Goal: Task Accomplishment & Management: Manage account settings

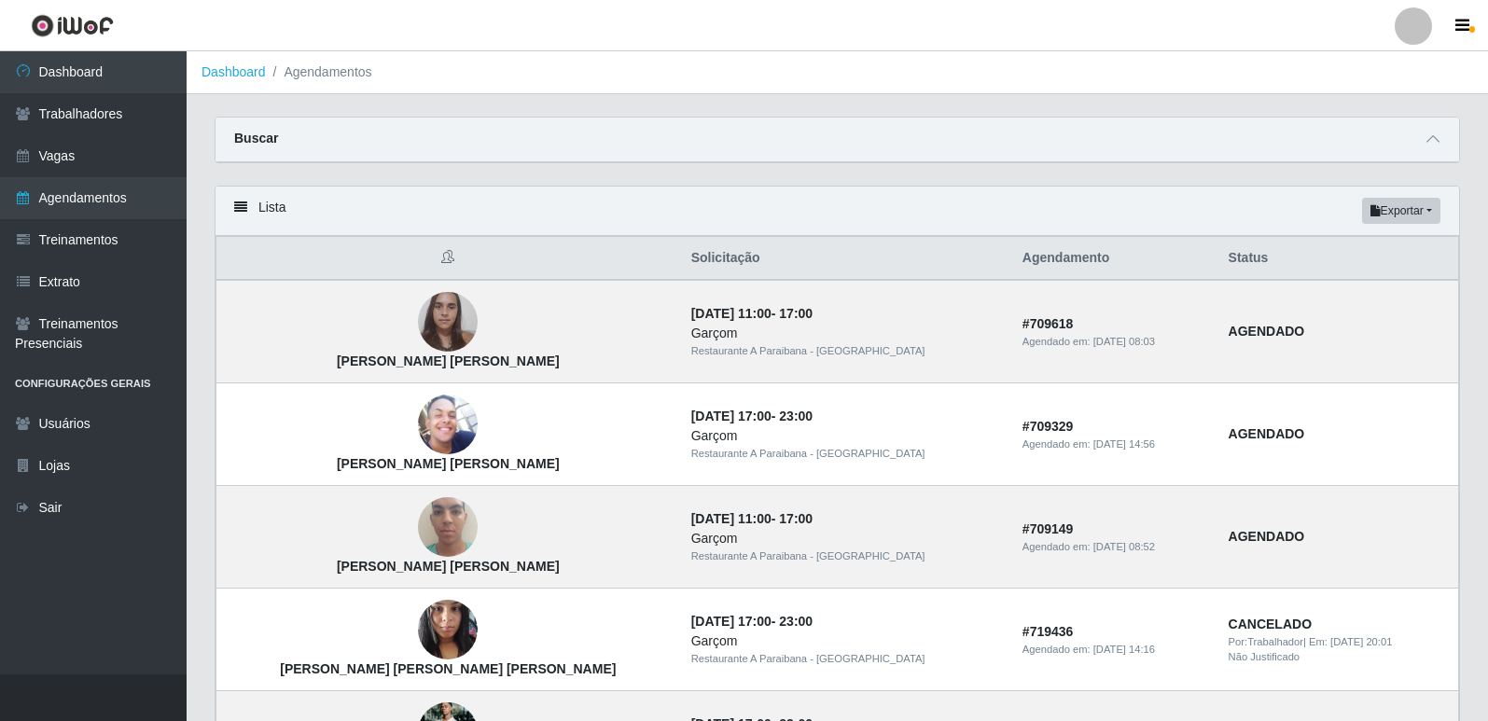
scroll to position [560, 0]
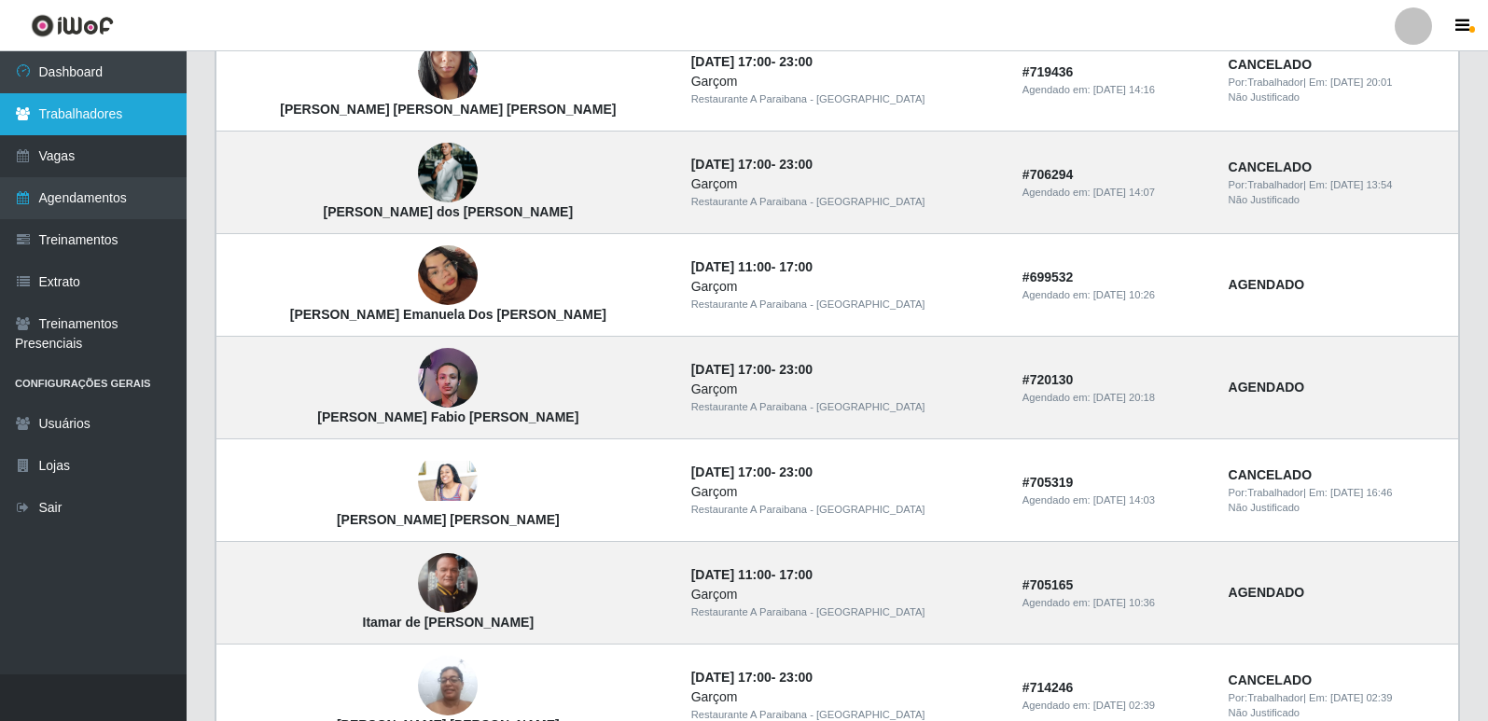
click at [113, 107] on link "Trabalhadores" at bounding box center [93, 114] width 187 height 42
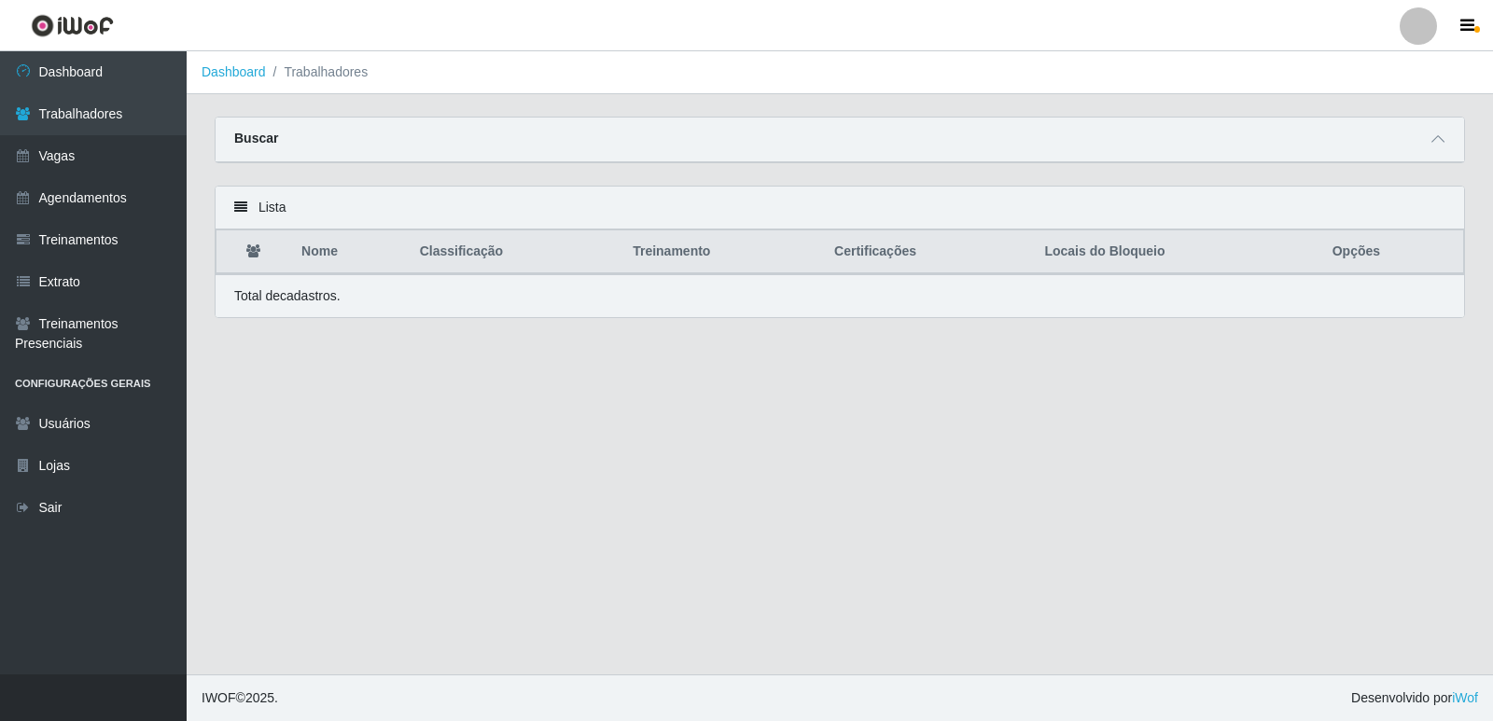
click at [727, 249] on th "Treinamento" at bounding box center [722, 252] width 202 height 44
click at [635, 239] on th "Treinamento" at bounding box center [722, 252] width 202 height 44
click at [50, 205] on link "Agendamentos" at bounding box center [93, 198] width 187 height 42
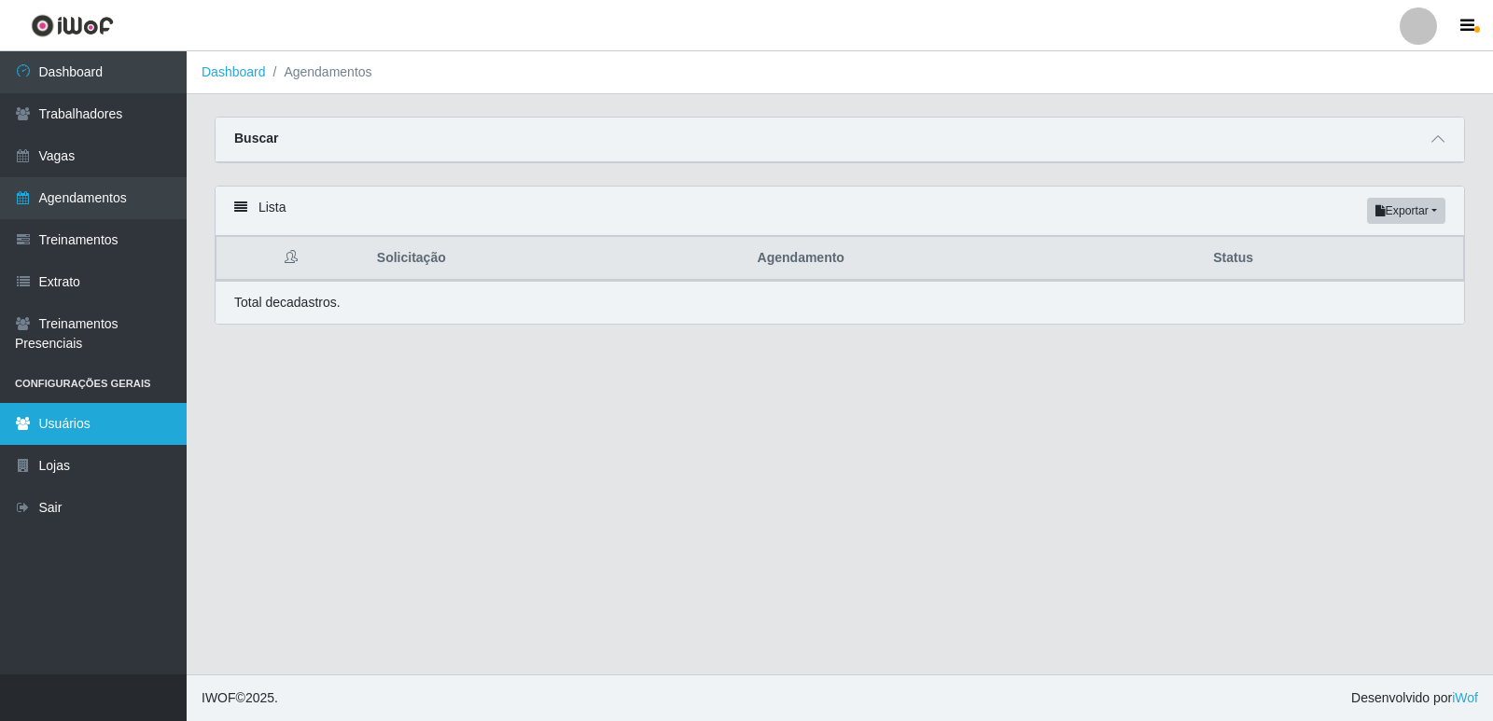
click at [90, 430] on link "Usuários" at bounding box center [93, 424] width 187 height 42
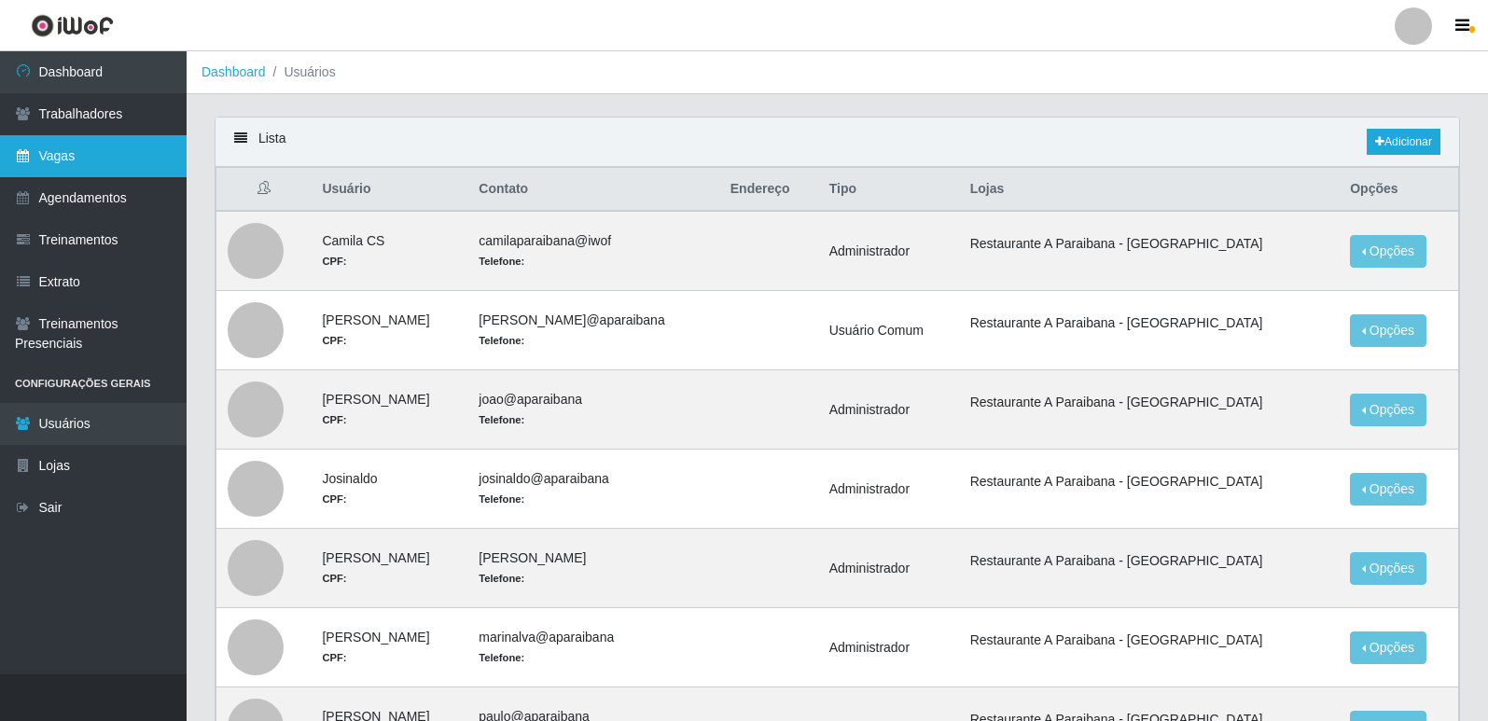
click at [150, 156] on link "Vagas" at bounding box center [93, 156] width 187 height 42
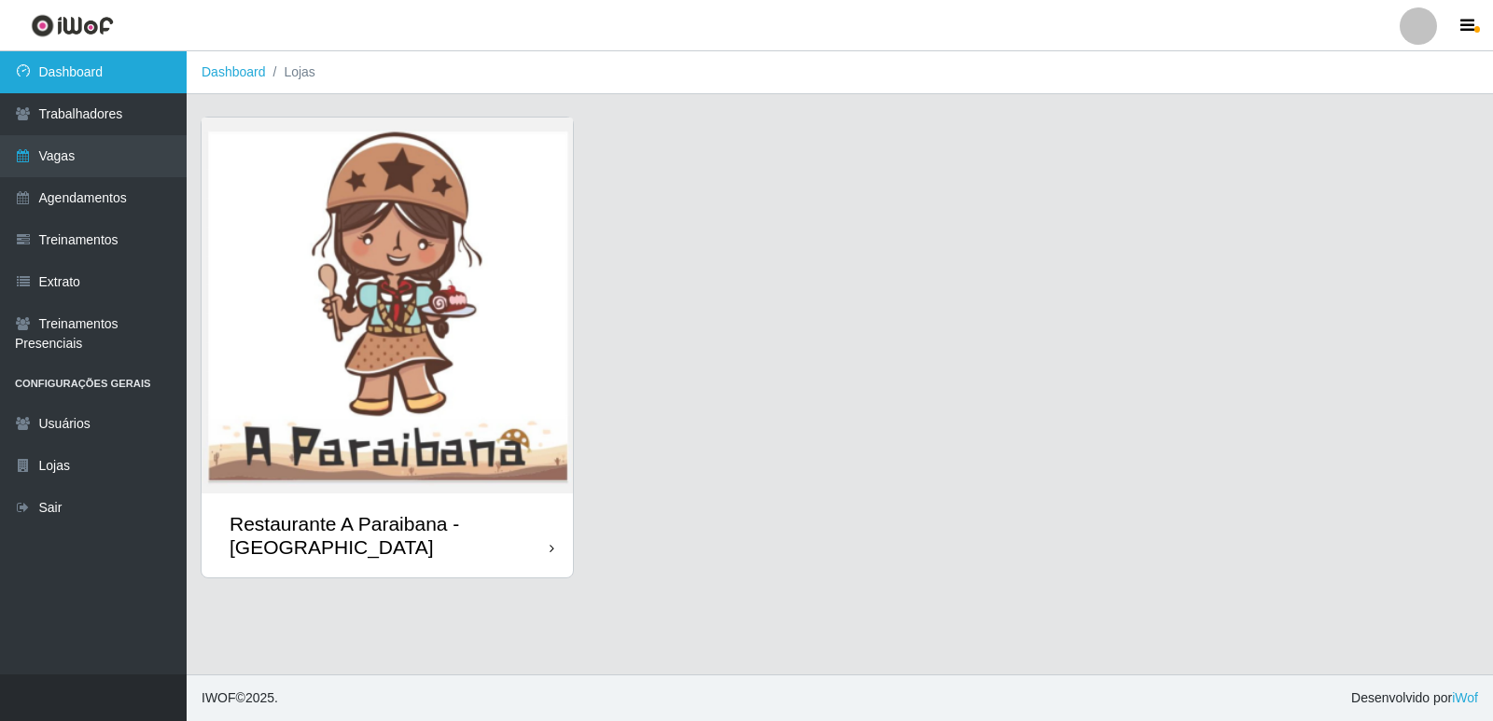
click at [147, 59] on link "Dashboard" at bounding box center [93, 72] width 187 height 42
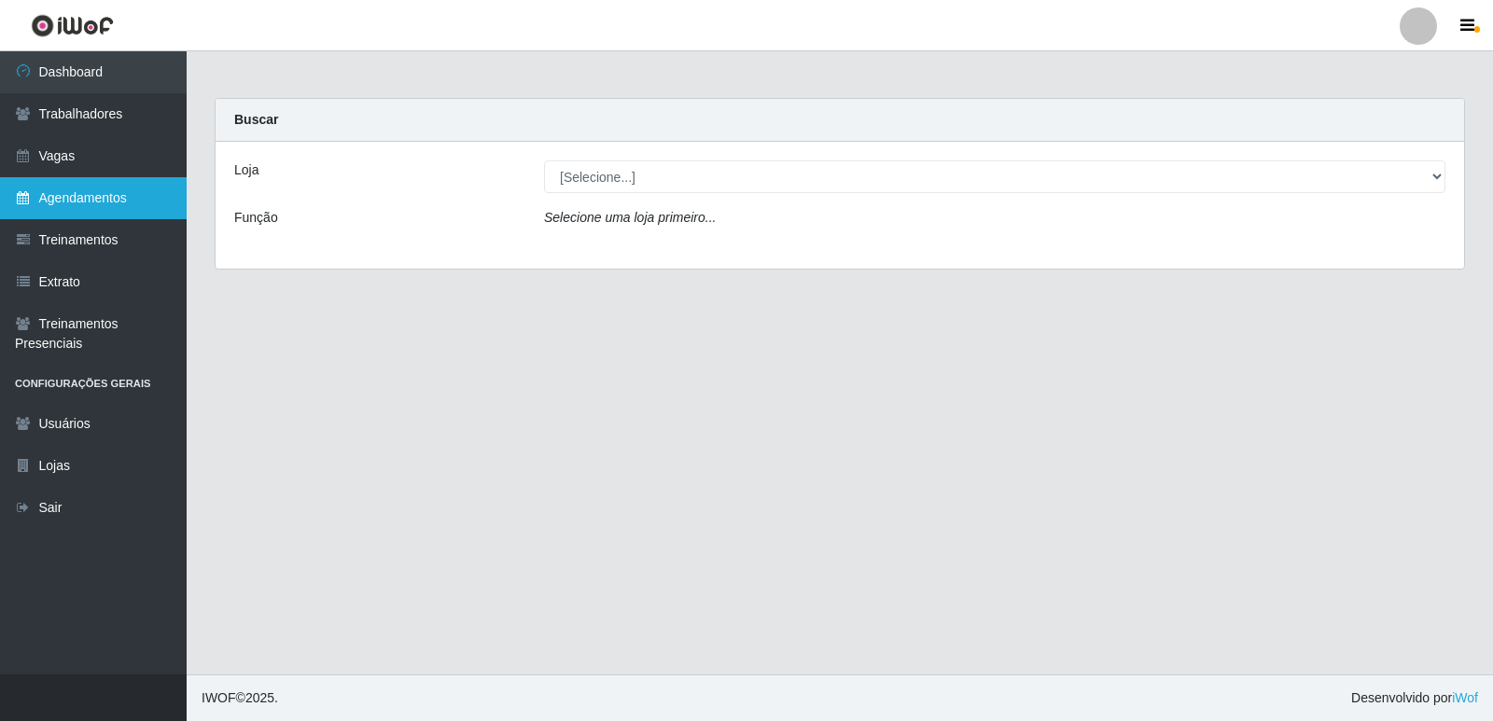
click at [105, 197] on link "Agendamentos" at bounding box center [93, 198] width 187 height 42
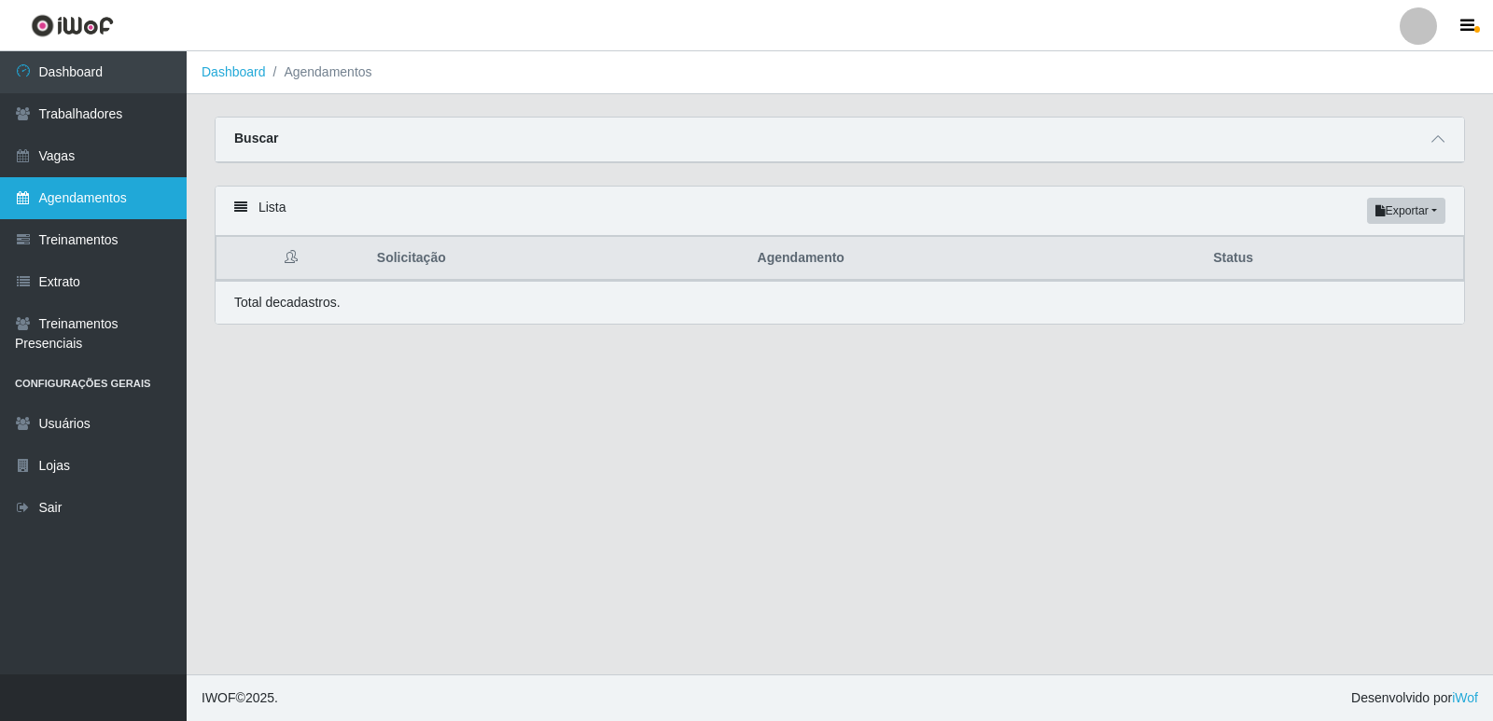
click at [105, 197] on link "Agendamentos" at bounding box center [93, 198] width 187 height 42
click at [77, 193] on link "Agendamentos" at bounding box center [93, 198] width 187 height 42
click at [403, 134] on div "Buscar" at bounding box center [840, 140] width 1248 height 45
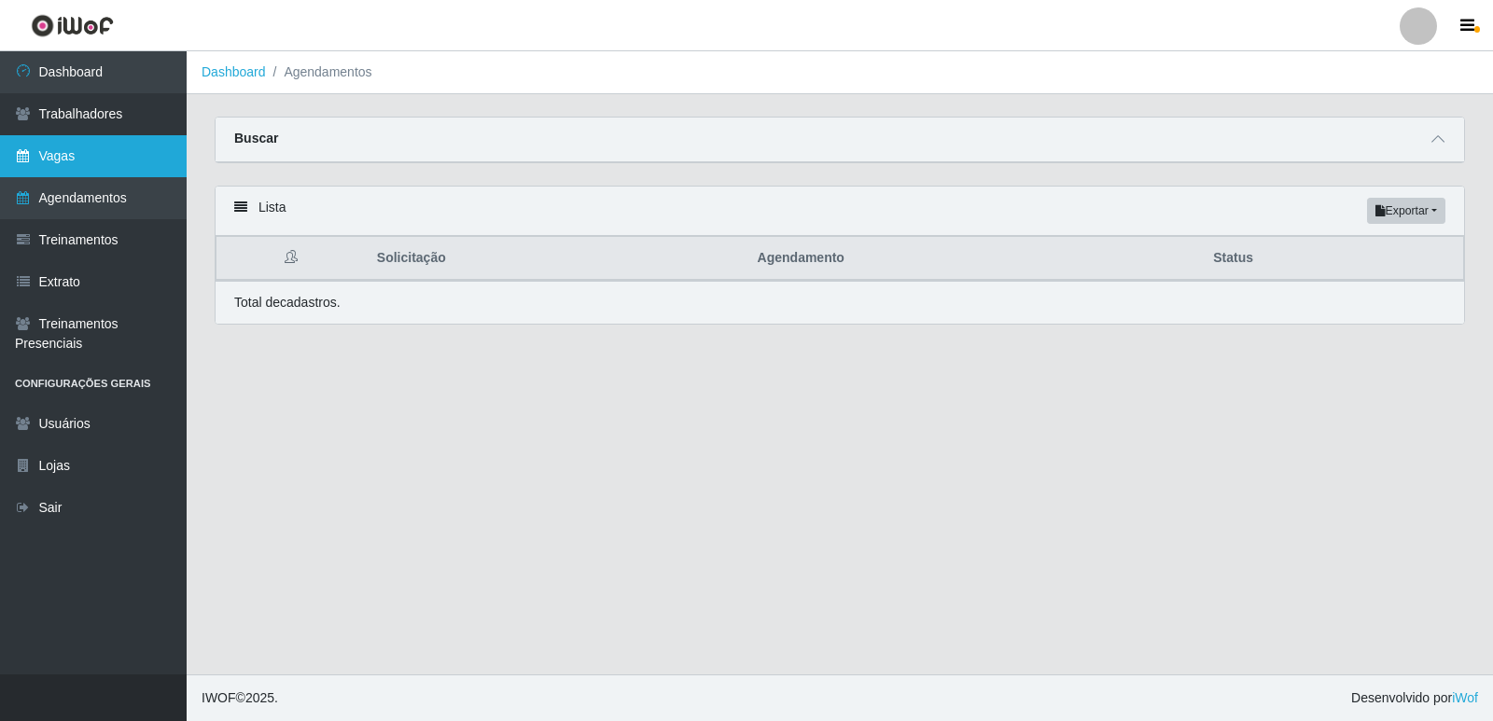
click at [96, 142] on link "Vagas" at bounding box center [93, 156] width 187 height 42
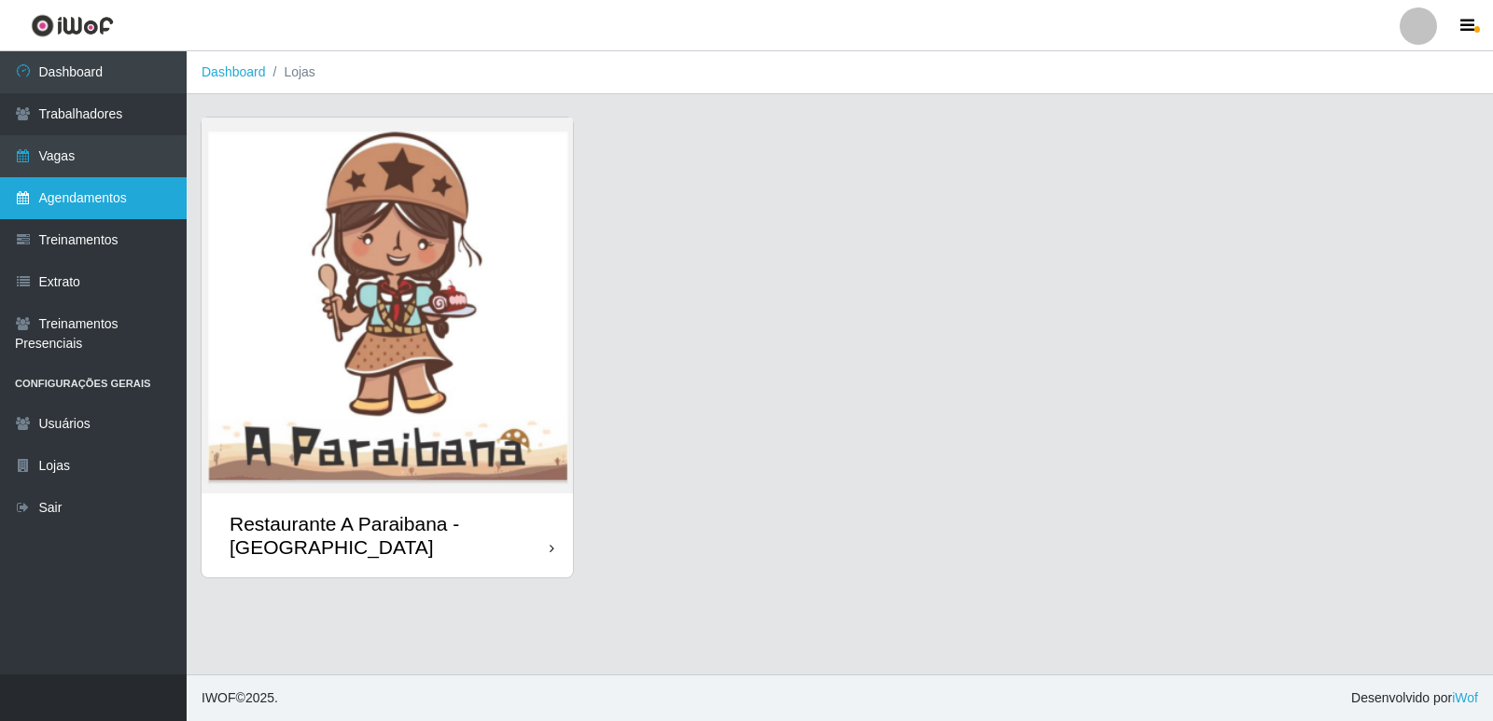
click at [116, 197] on link "Agendamentos" at bounding box center [93, 198] width 187 height 42
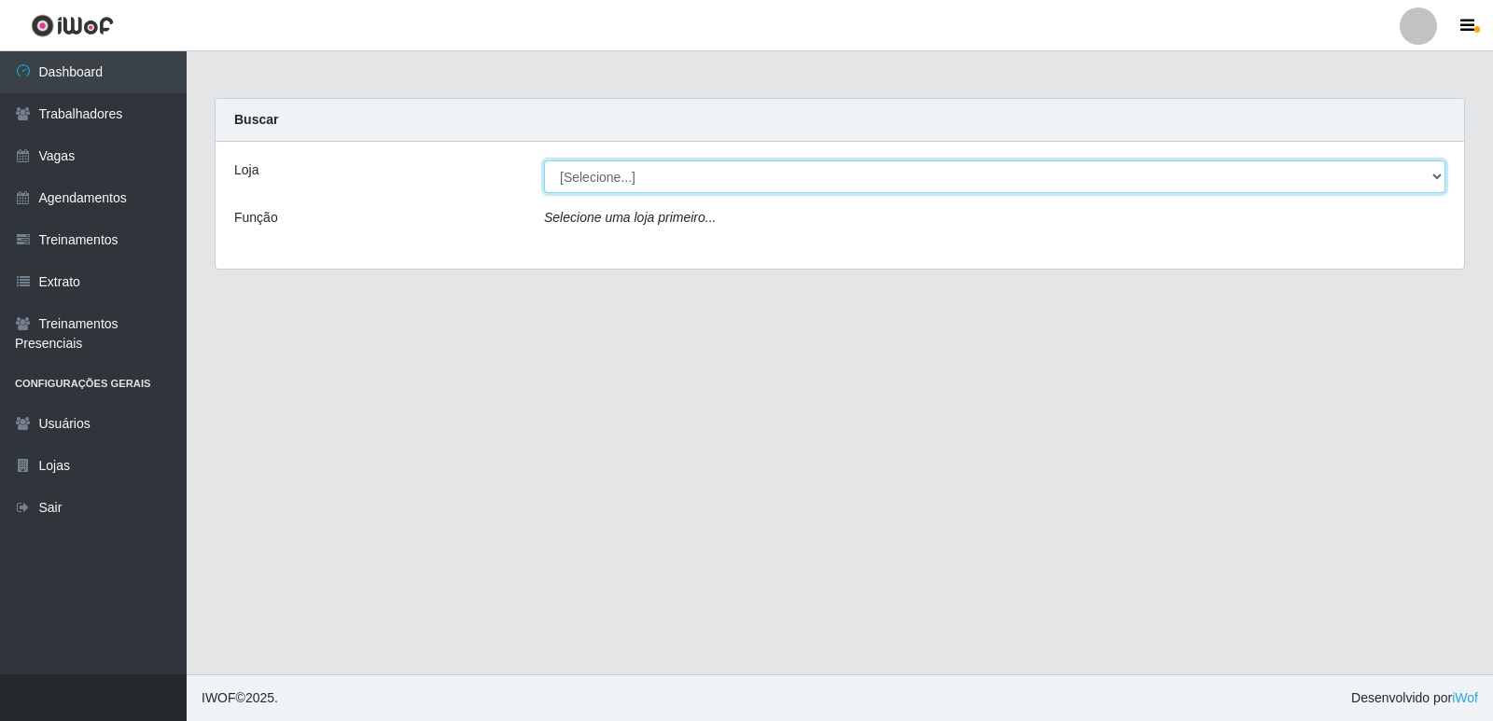
click at [627, 180] on select "[Selecione...] Restaurante A Paraibana - [GEOGRAPHIC_DATA]" at bounding box center [994, 176] width 901 height 33
select select "342"
click at [544, 160] on select "[Selecione...] Restaurante A Paraibana - [GEOGRAPHIC_DATA]" at bounding box center [994, 176] width 901 height 33
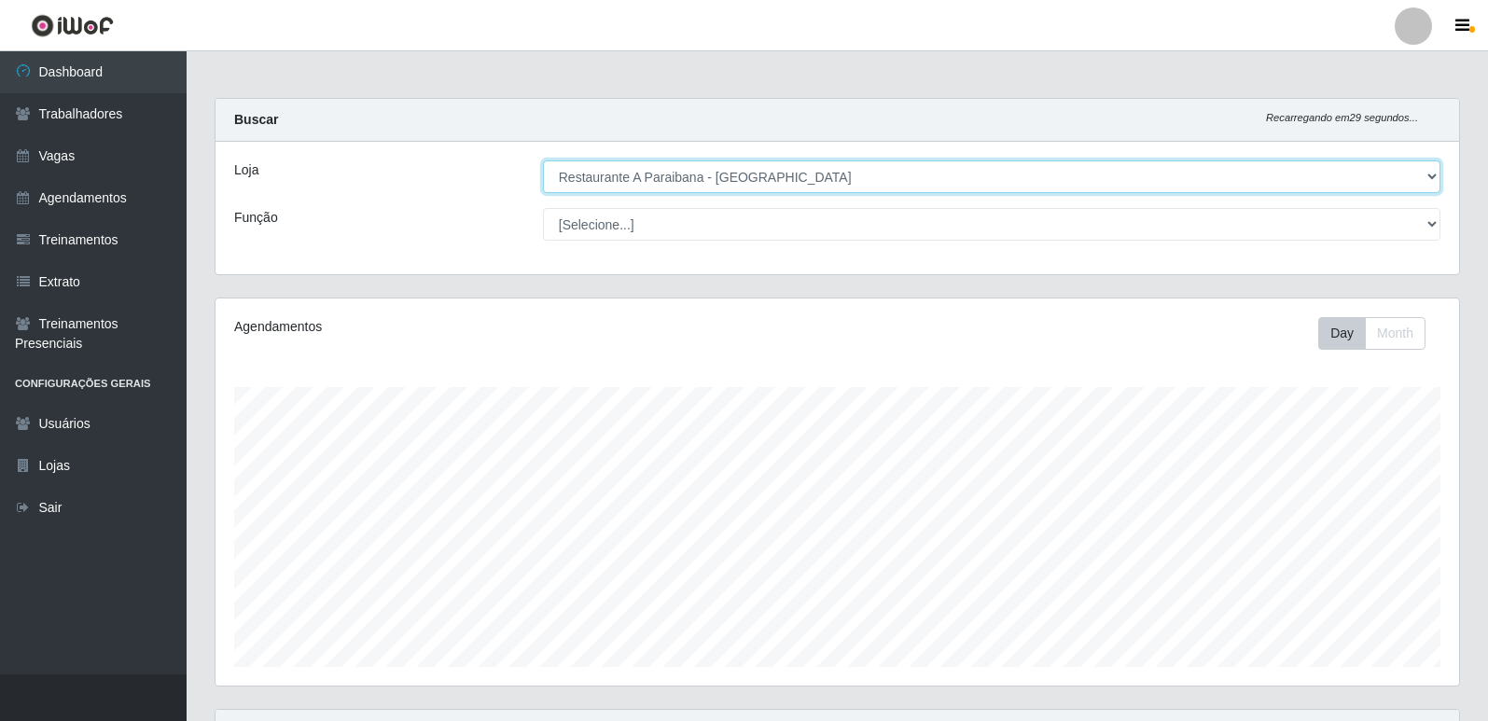
scroll to position [93, 0]
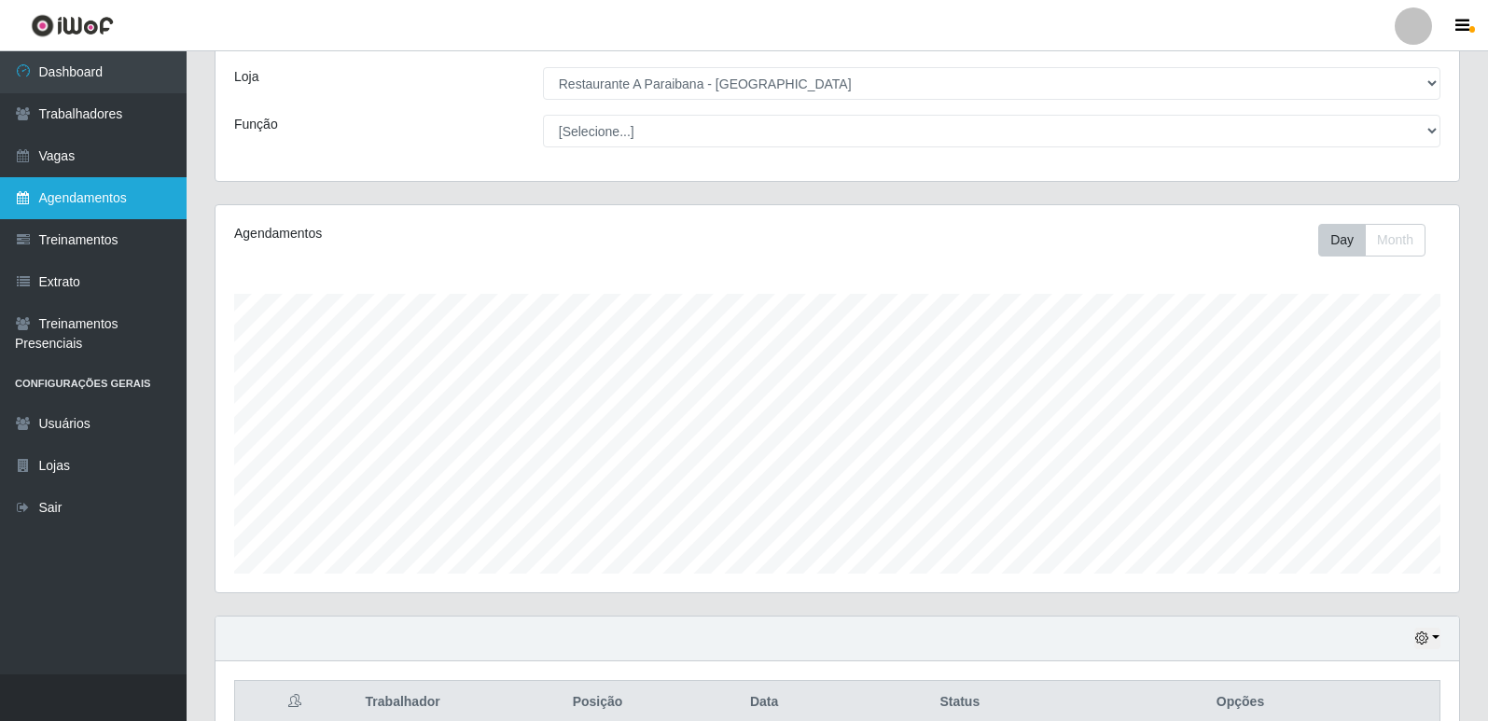
click at [89, 203] on link "Agendamentos" at bounding box center [93, 198] width 187 height 42
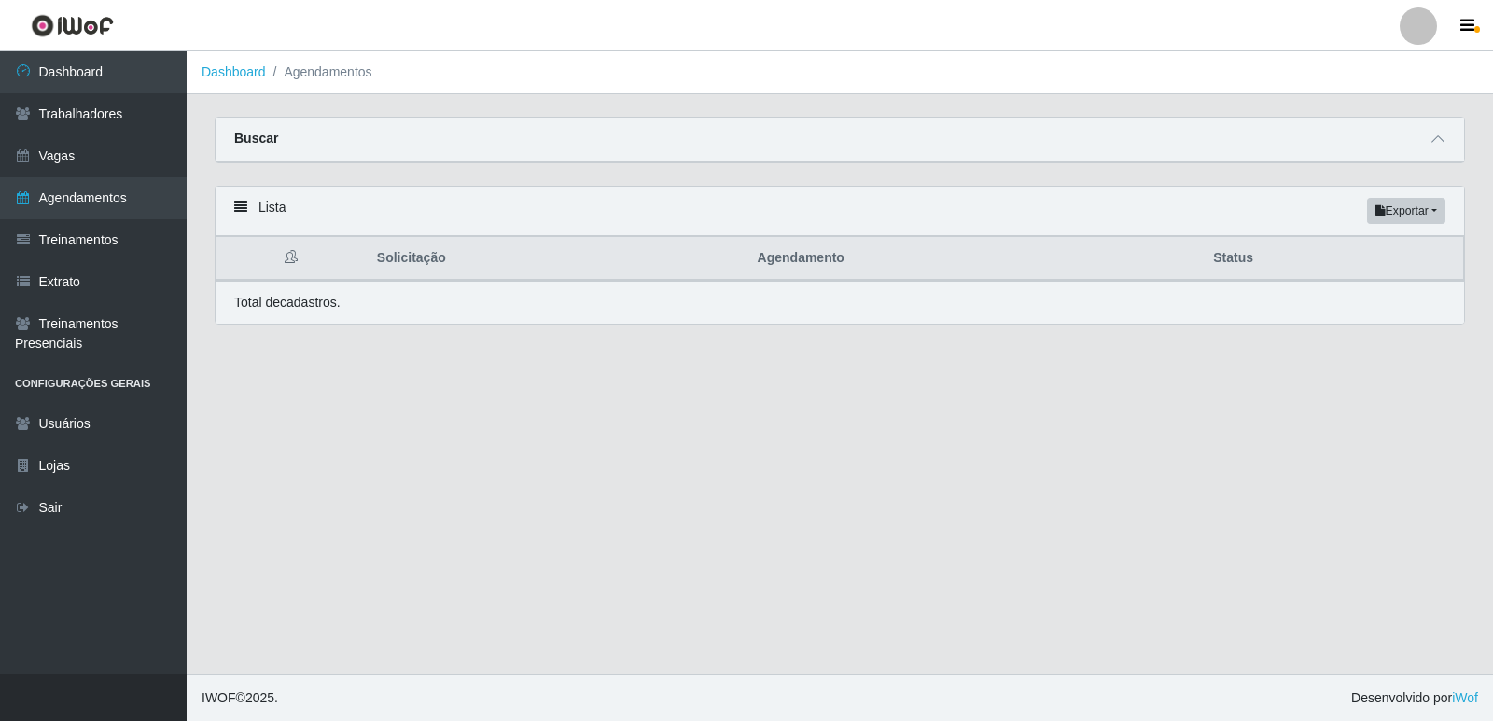
click at [440, 262] on th "Solicitação" at bounding box center [556, 259] width 381 height 44
click at [1432, 213] on button "Exportar" at bounding box center [1406, 211] width 78 height 26
click at [855, 400] on main "Dashboard Agendamentos Carregando... Buscar Início em Término em Status [Seleci…" at bounding box center [840, 362] width 1306 height 623
click at [105, 202] on link "Agendamentos" at bounding box center [93, 198] width 187 height 42
click at [101, 197] on link "Agendamentos" at bounding box center [93, 198] width 187 height 42
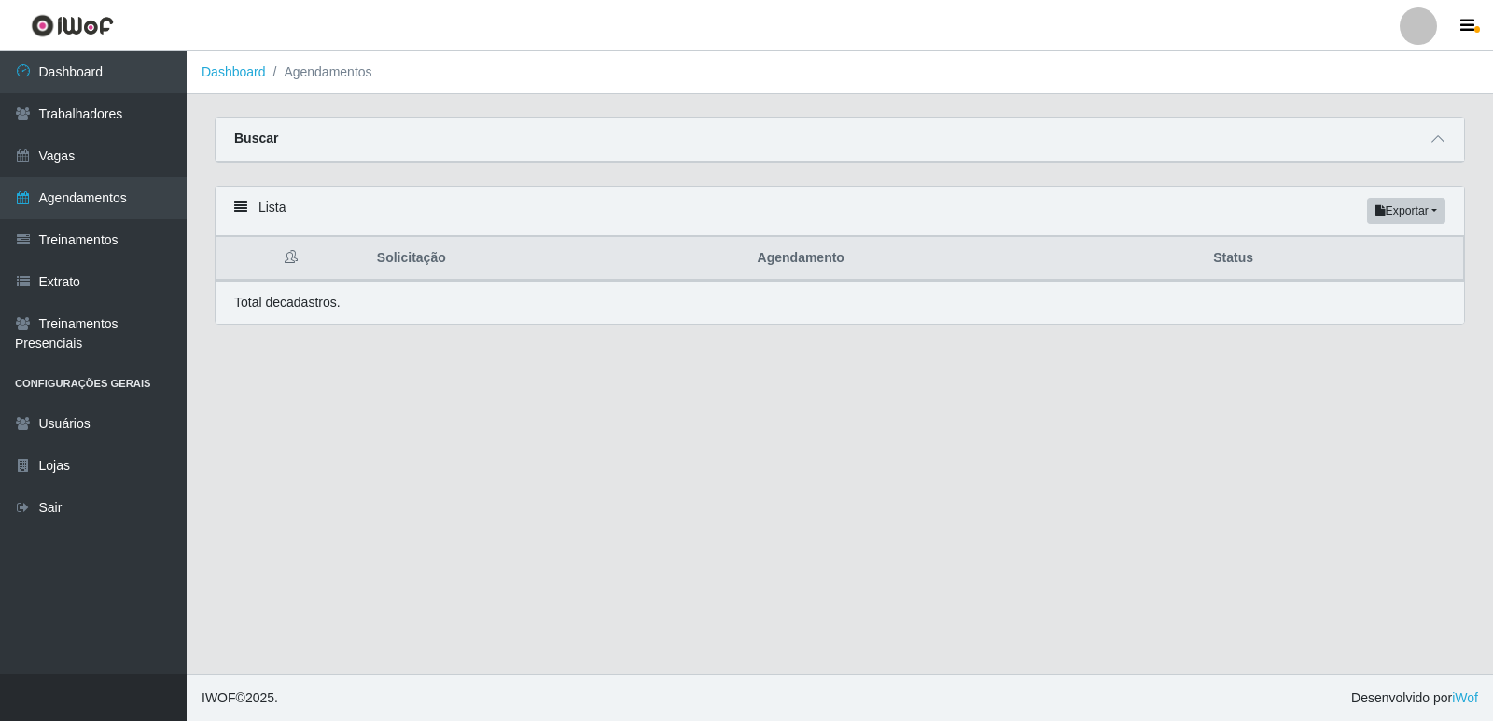
click at [509, 416] on main "Dashboard Agendamentos Carregando... Buscar Início em Término em Status [Seleci…" at bounding box center [840, 362] width 1306 height 623
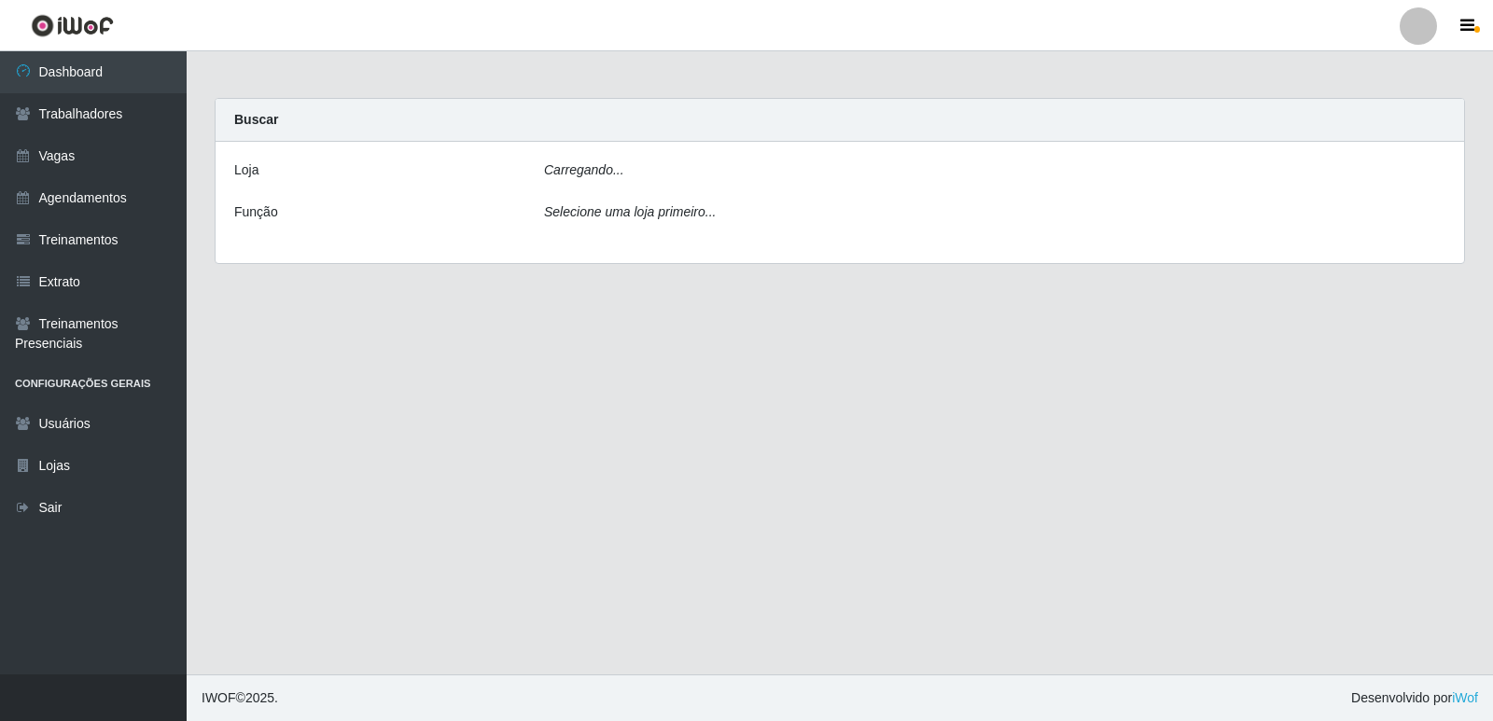
click at [579, 177] on icon "Carregando..." at bounding box center [584, 169] width 80 height 15
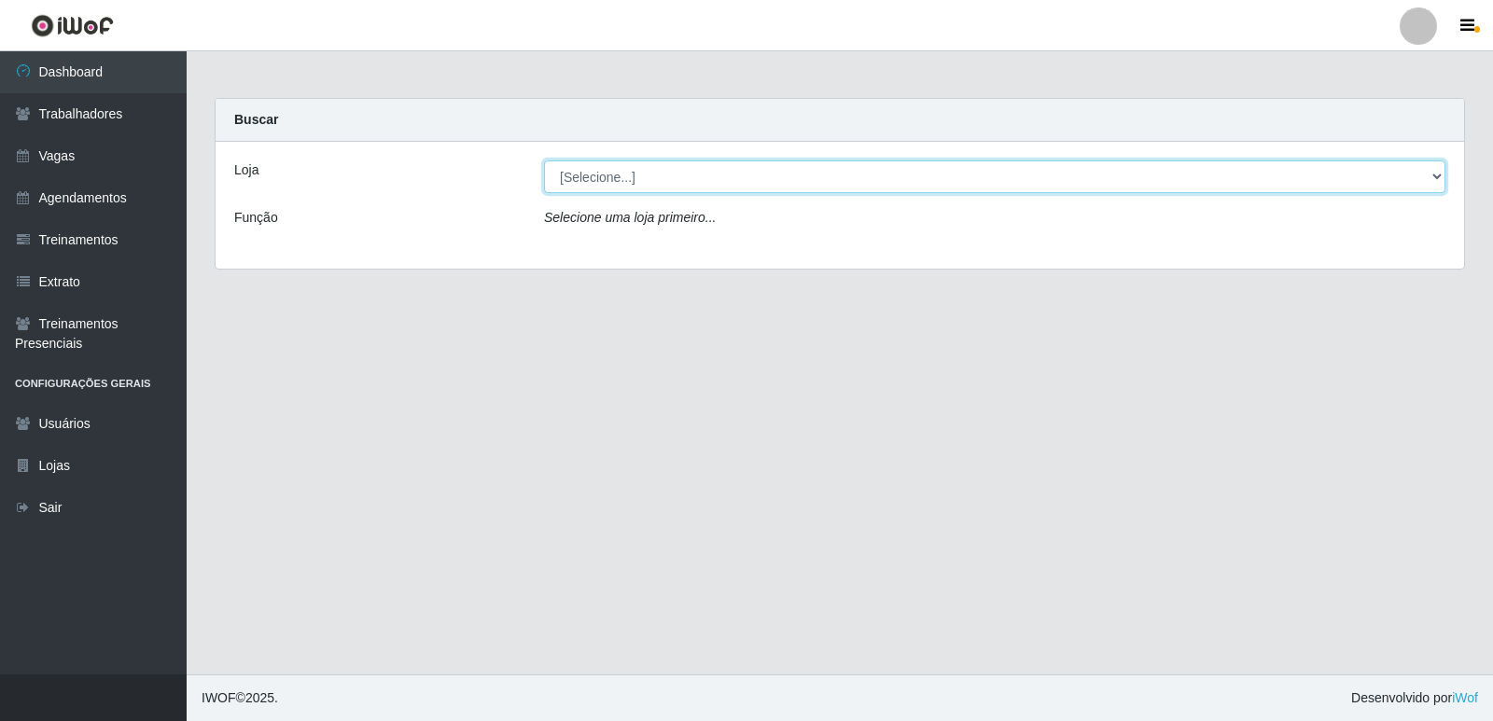
click at [602, 175] on select "[Selecione...] Restaurante A Paraibana - [GEOGRAPHIC_DATA]" at bounding box center [994, 176] width 901 height 33
select select "342"
click at [544, 160] on select "[Selecione...] Restaurante A Paraibana - [GEOGRAPHIC_DATA]" at bounding box center [994, 176] width 901 height 33
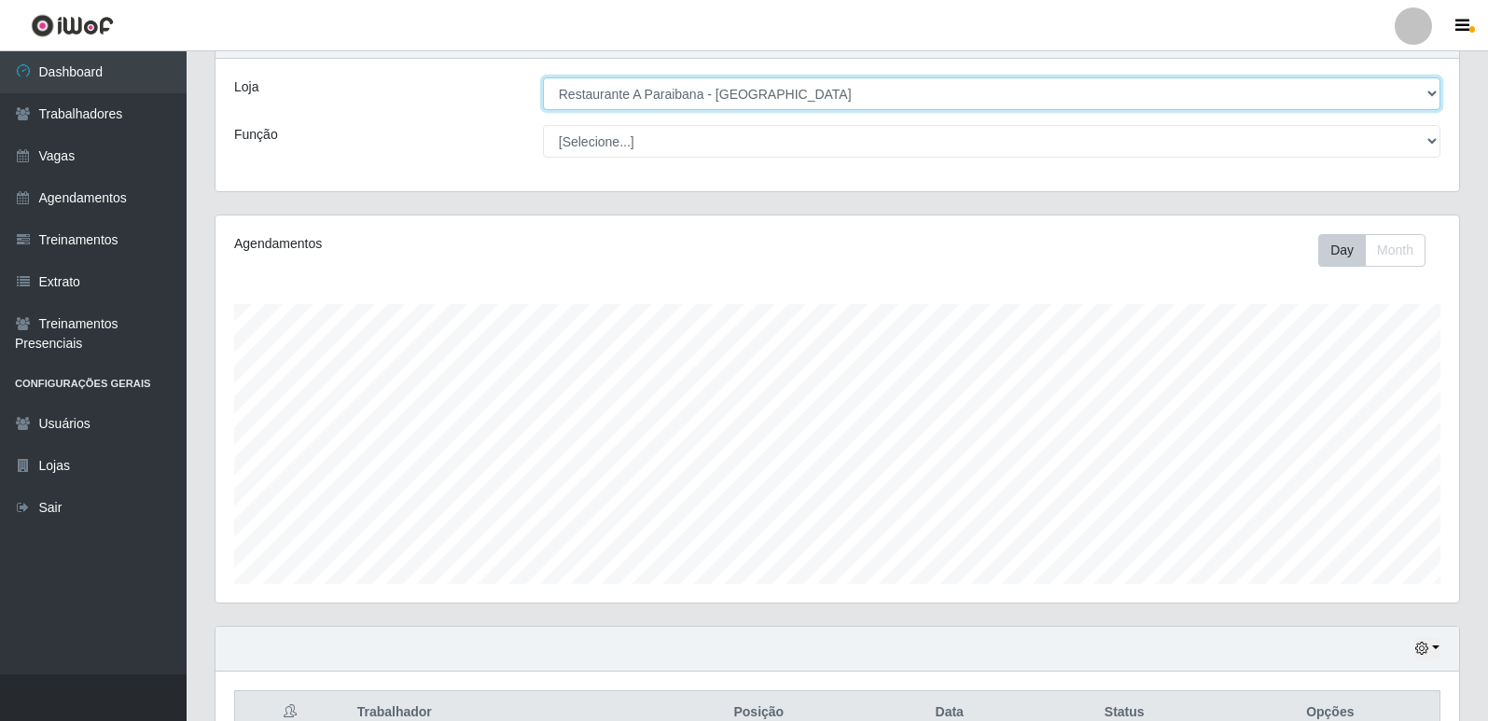
scroll to position [93, 0]
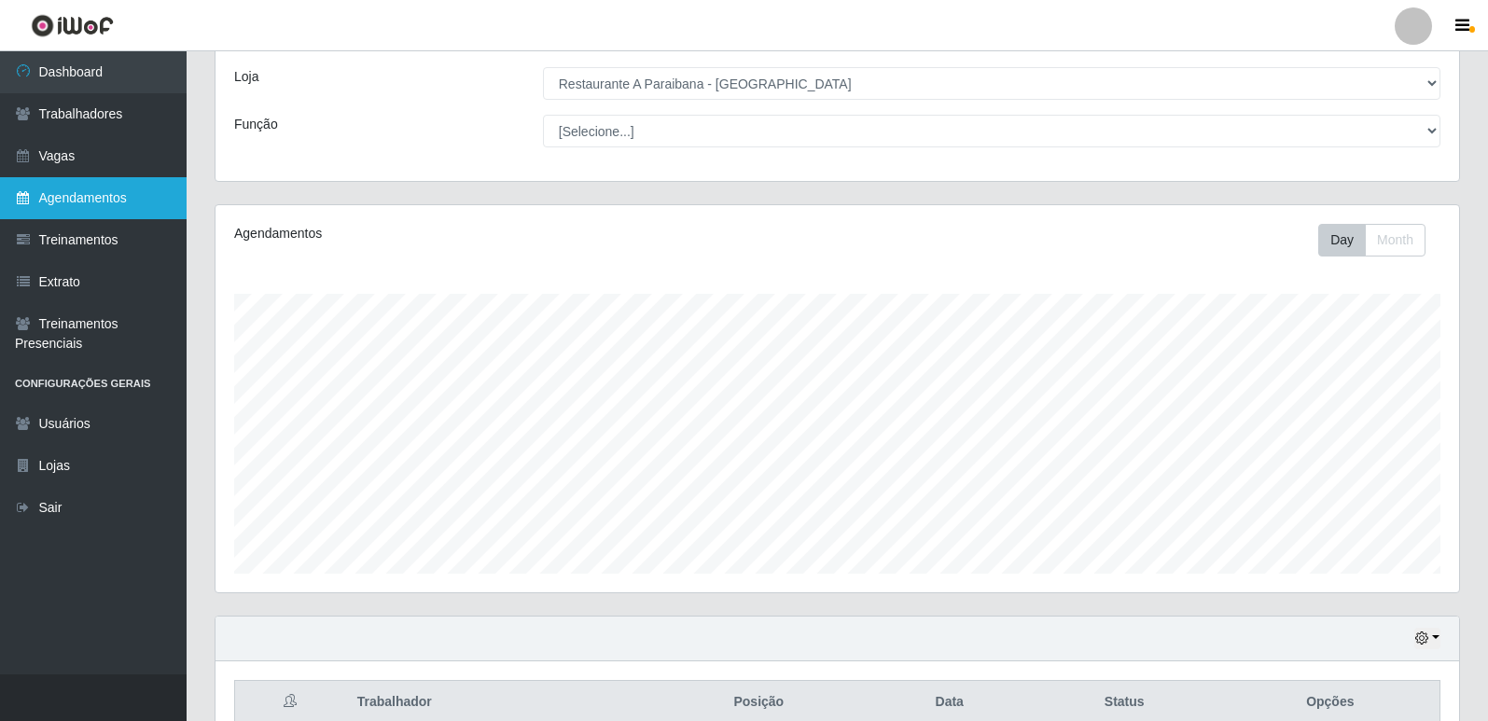
click at [89, 200] on link "Agendamentos" at bounding box center [93, 198] width 187 height 42
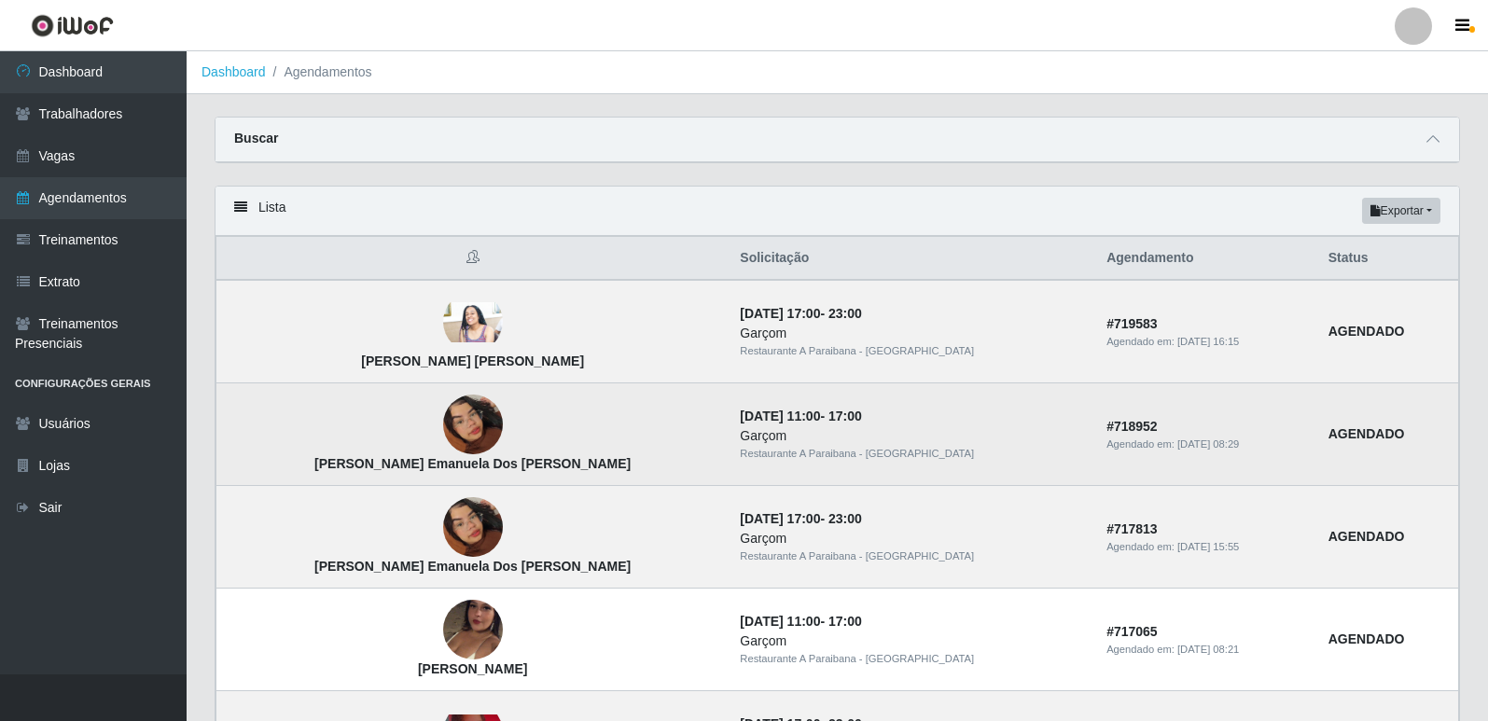
click at [443, 424] on img at bounding box center [473, 424] width 60 height 106
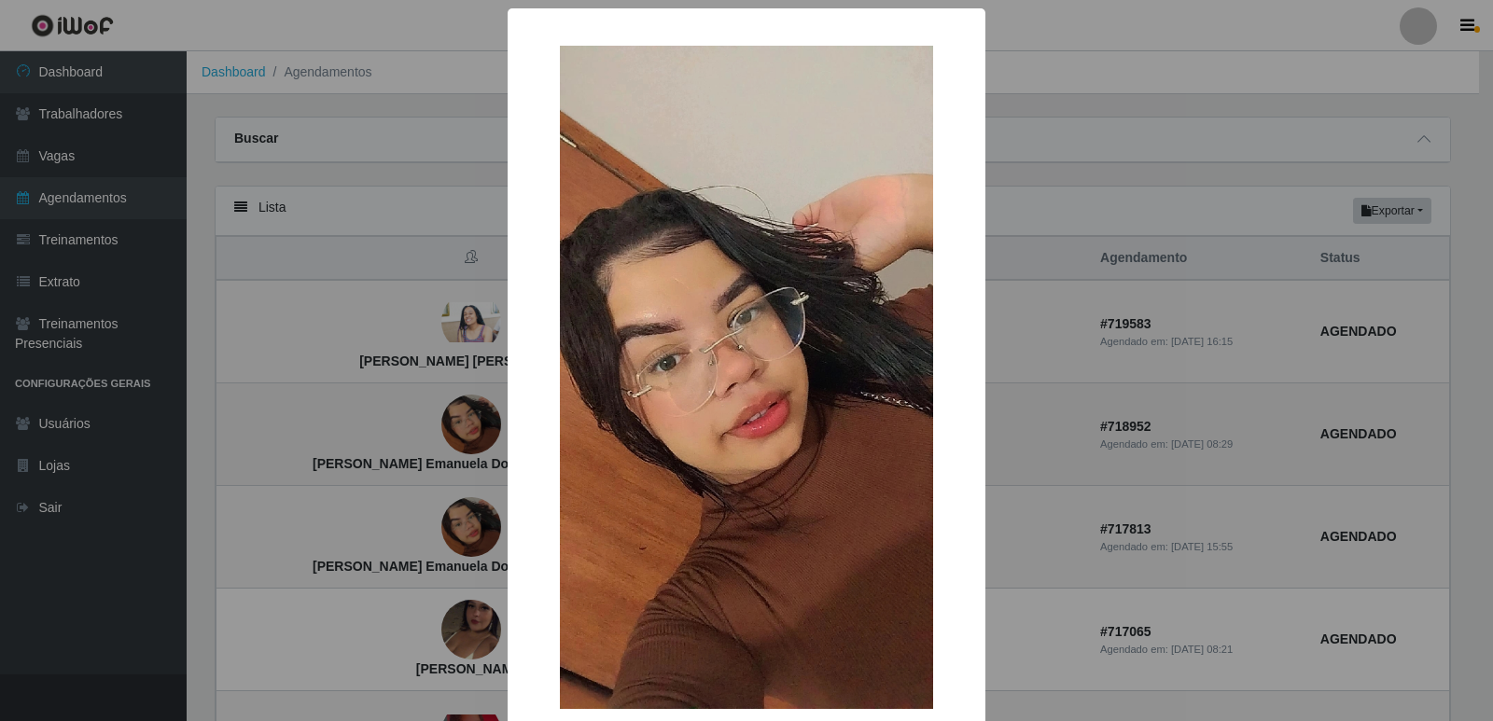
click at [433, 424] on div "× [PERSON_NAME] Emanuela Dos [PERSON_NAME] OK Cancel" at bounding box center [746, 360] width 1493 height 721
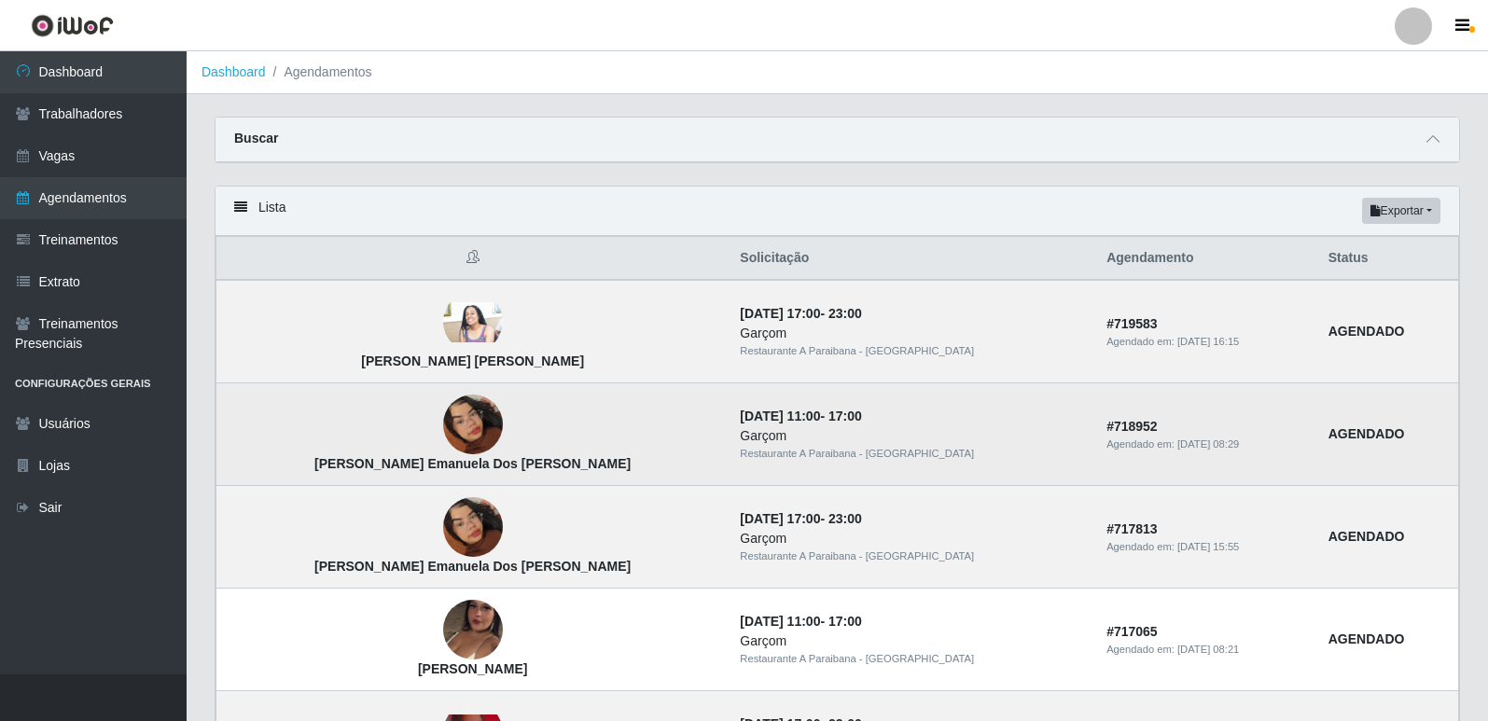
click at [443, 439] on img at bounding box center [473, 424] width 60 height 106
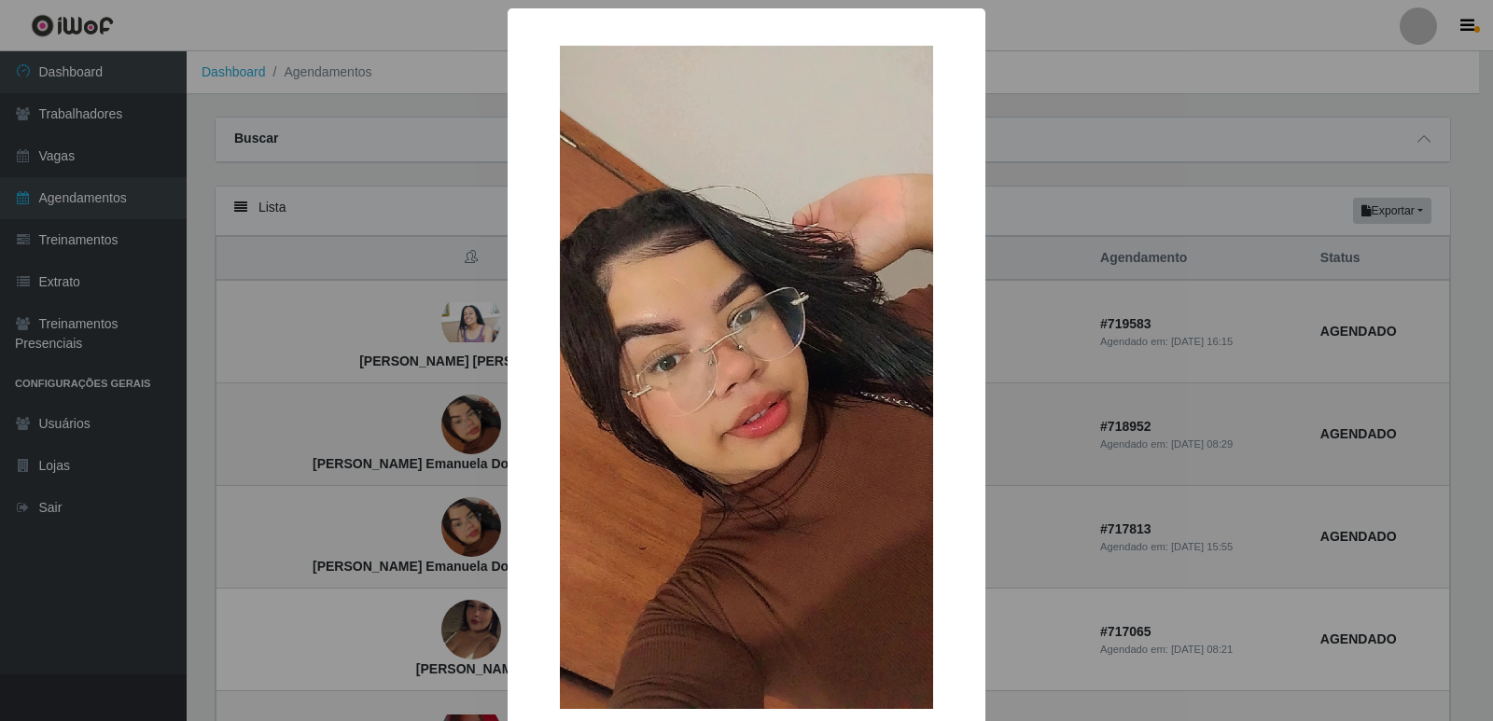
click at [430, 439] on div "× [PERSON_NAME] Emanuela Dos [PERSON_NAME] OK Cancel" at bounding box center [746, 360] width 1493 height 721
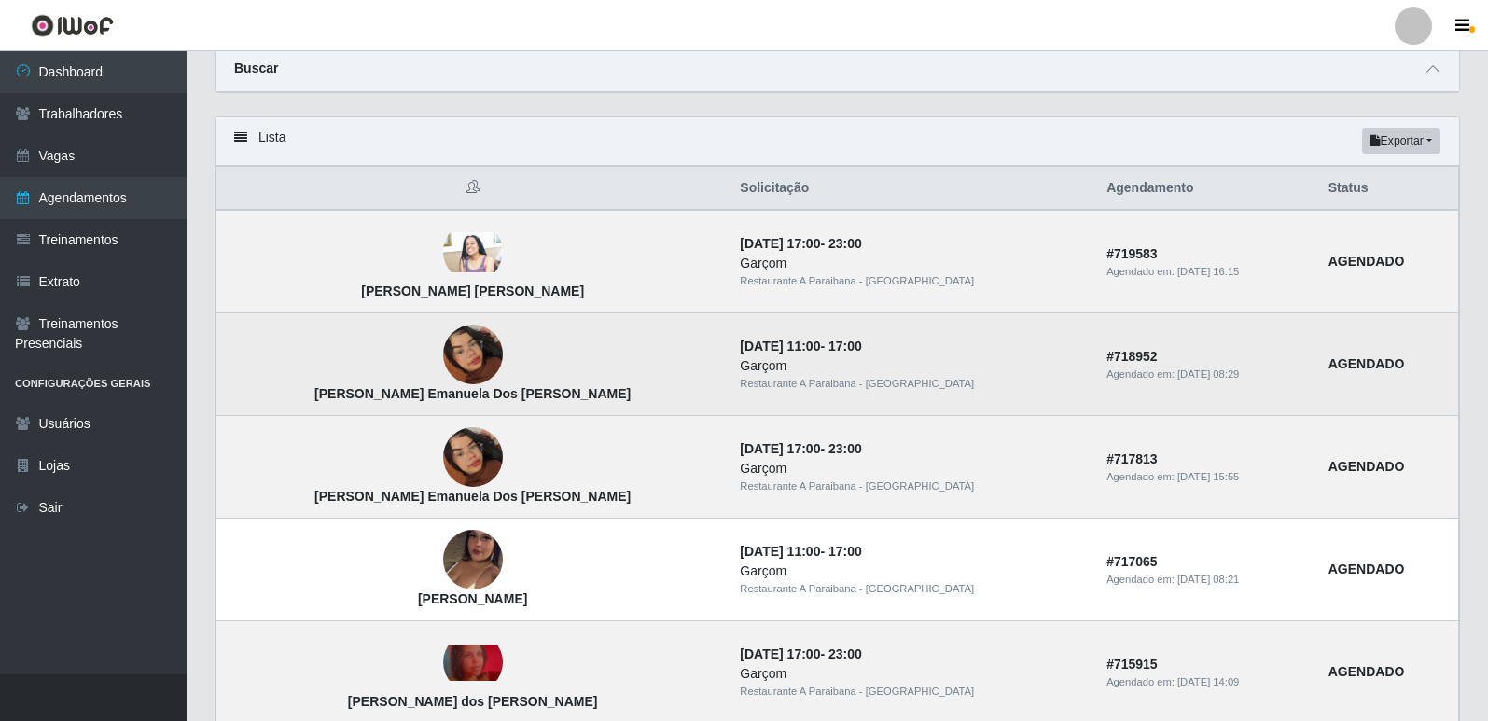
scroll to position [93, 0]
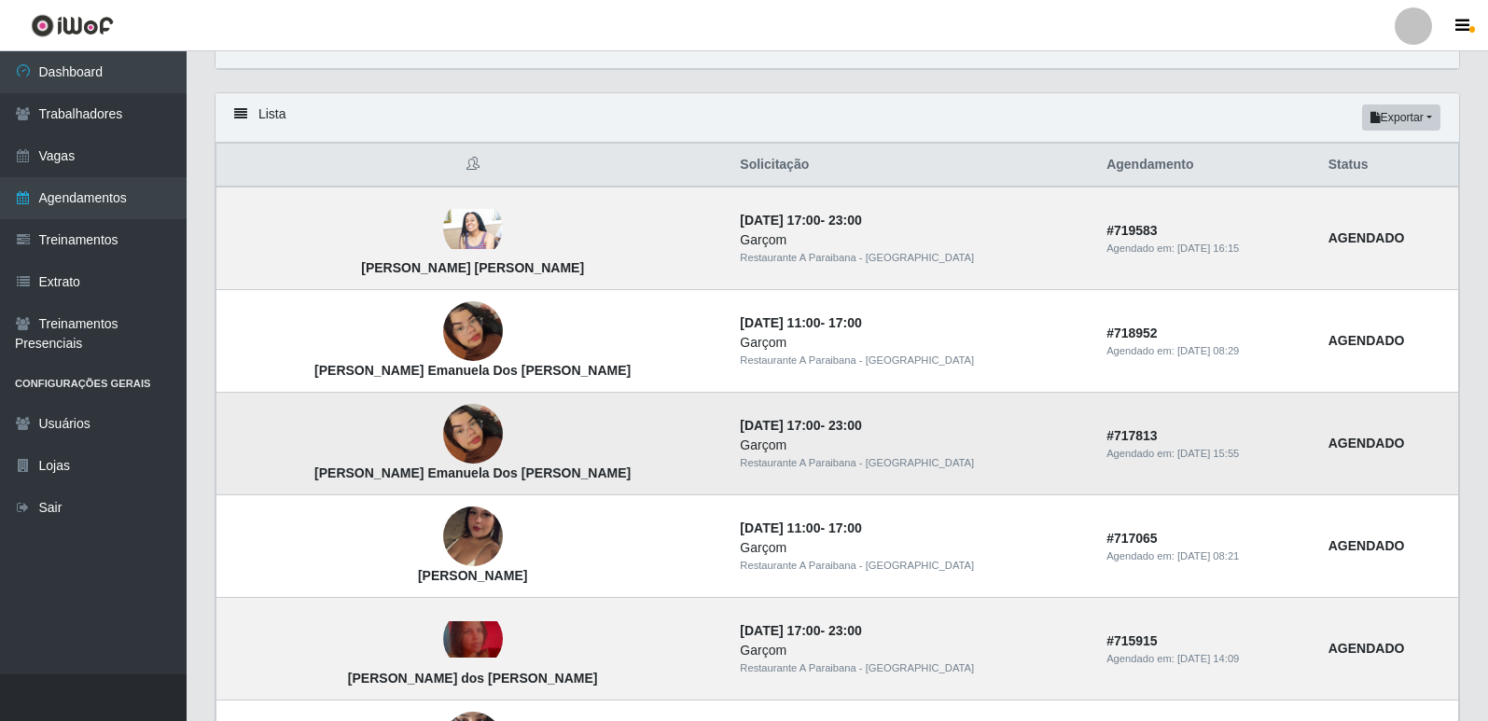
click at [443, 417] on img at bounding box center [473, 434] width 60 height 106
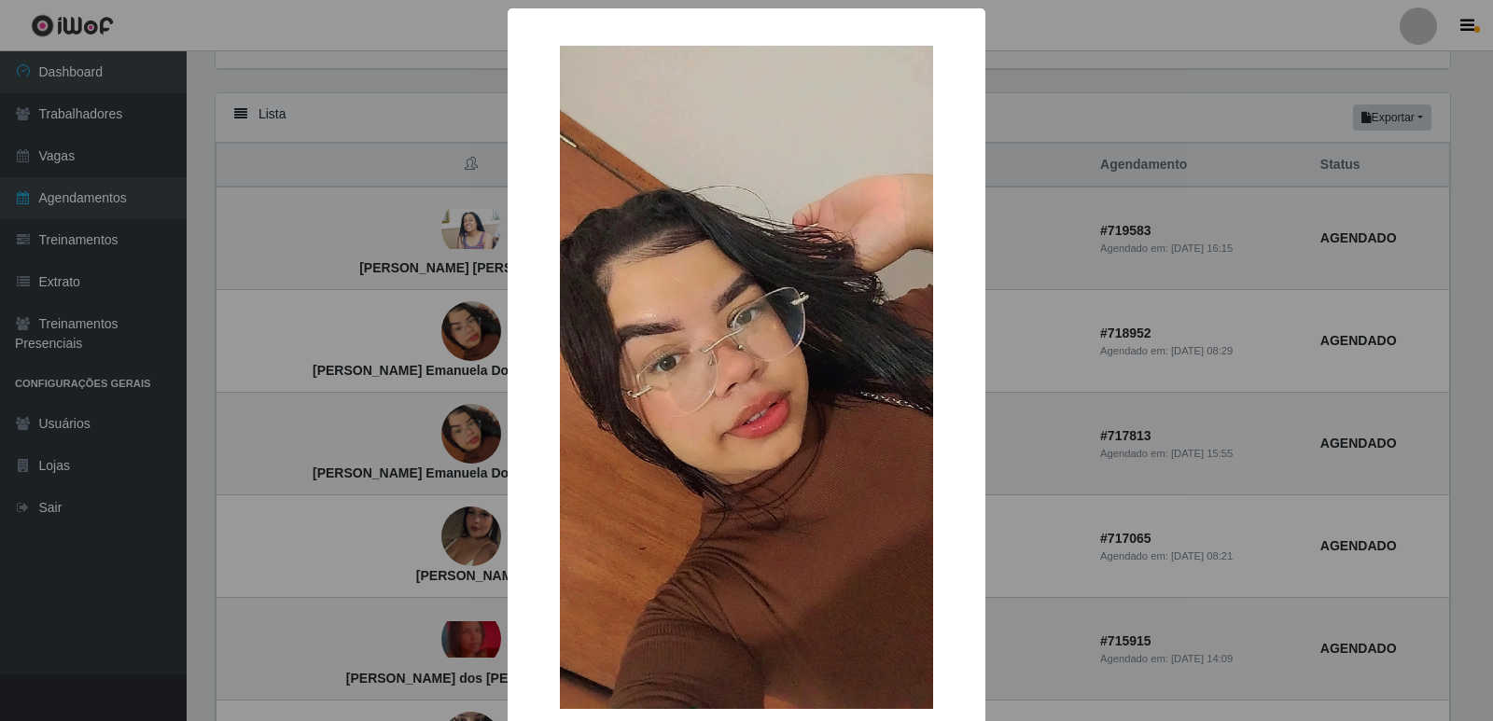
click at [425, 423] on div "× [PERSON_NAME] Emanuela Dos [PERSON_NAME] OK Cancel" at bounding box center [746, 360] width 1493 height 721
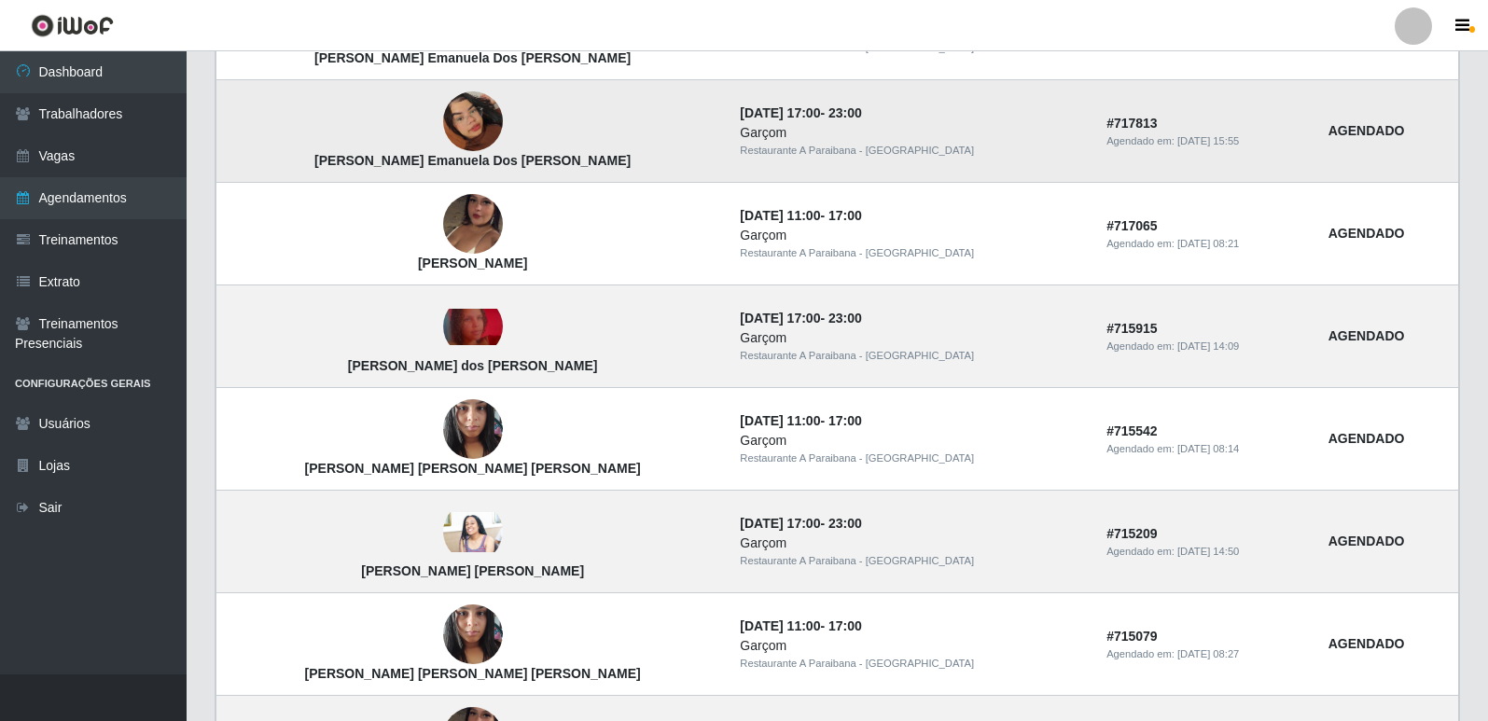
scroll to position [467, 0]
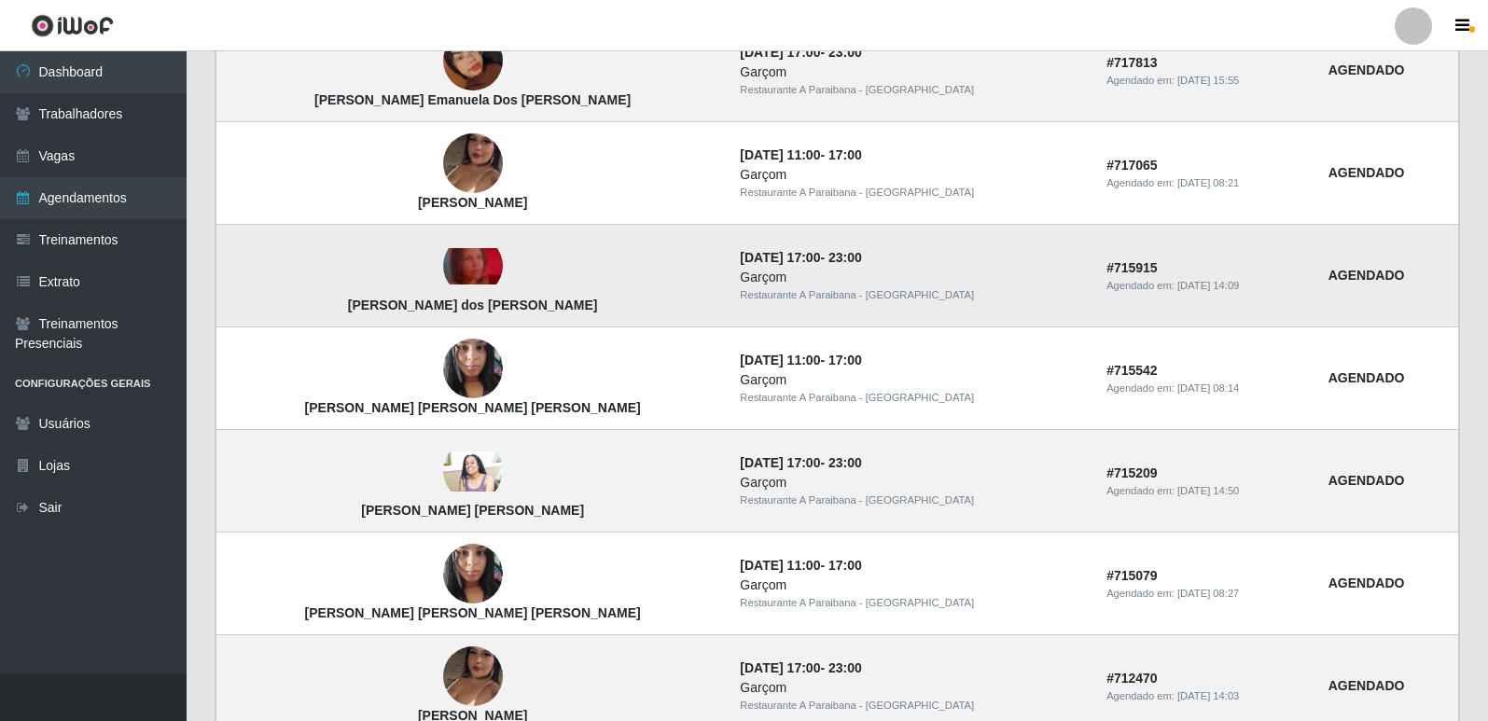
click at [443, 272] on img at bounding box center [473, 266] width 60 height 36
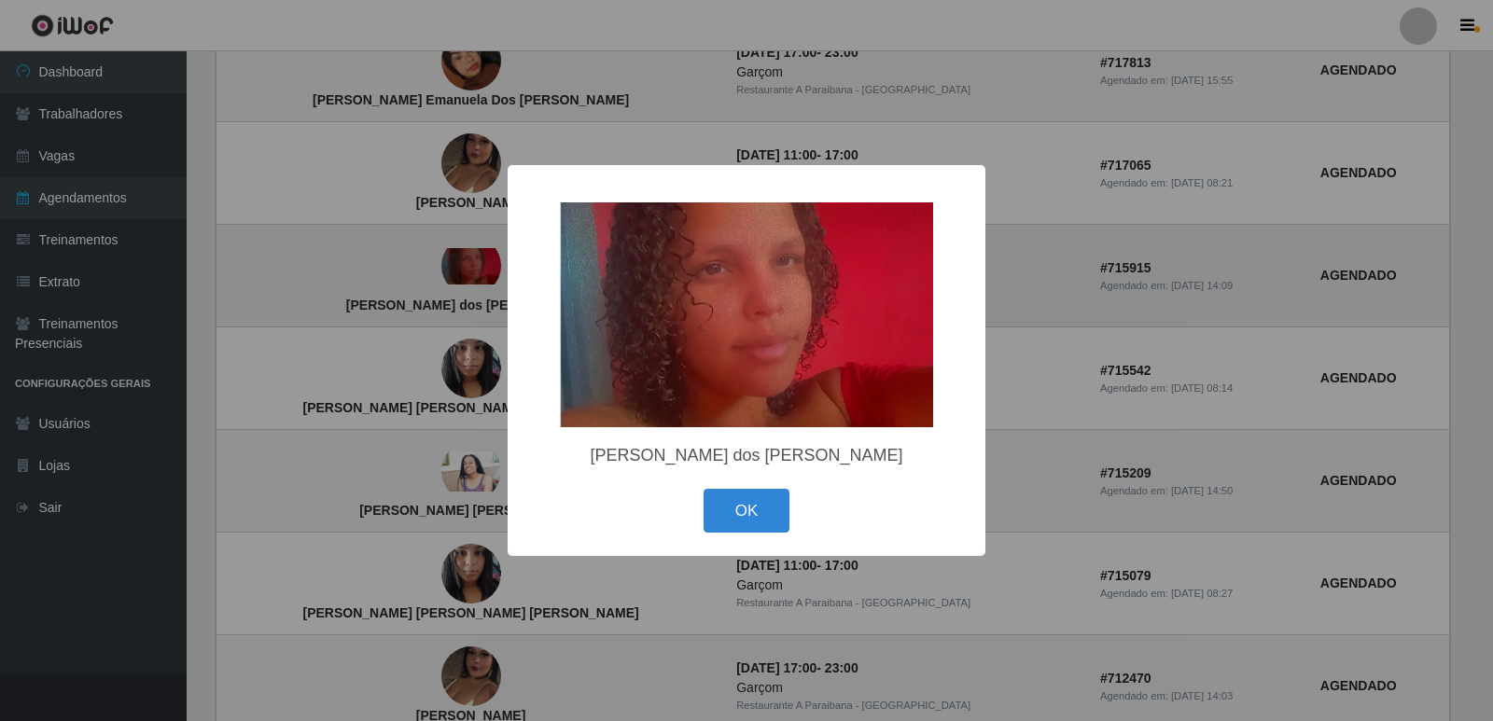
click at [439, 272] on div "× [PERSON_NAME] dos [PERSON_NAME] OK Cancel" at bounding box center [746, 360] width 1493 height 721
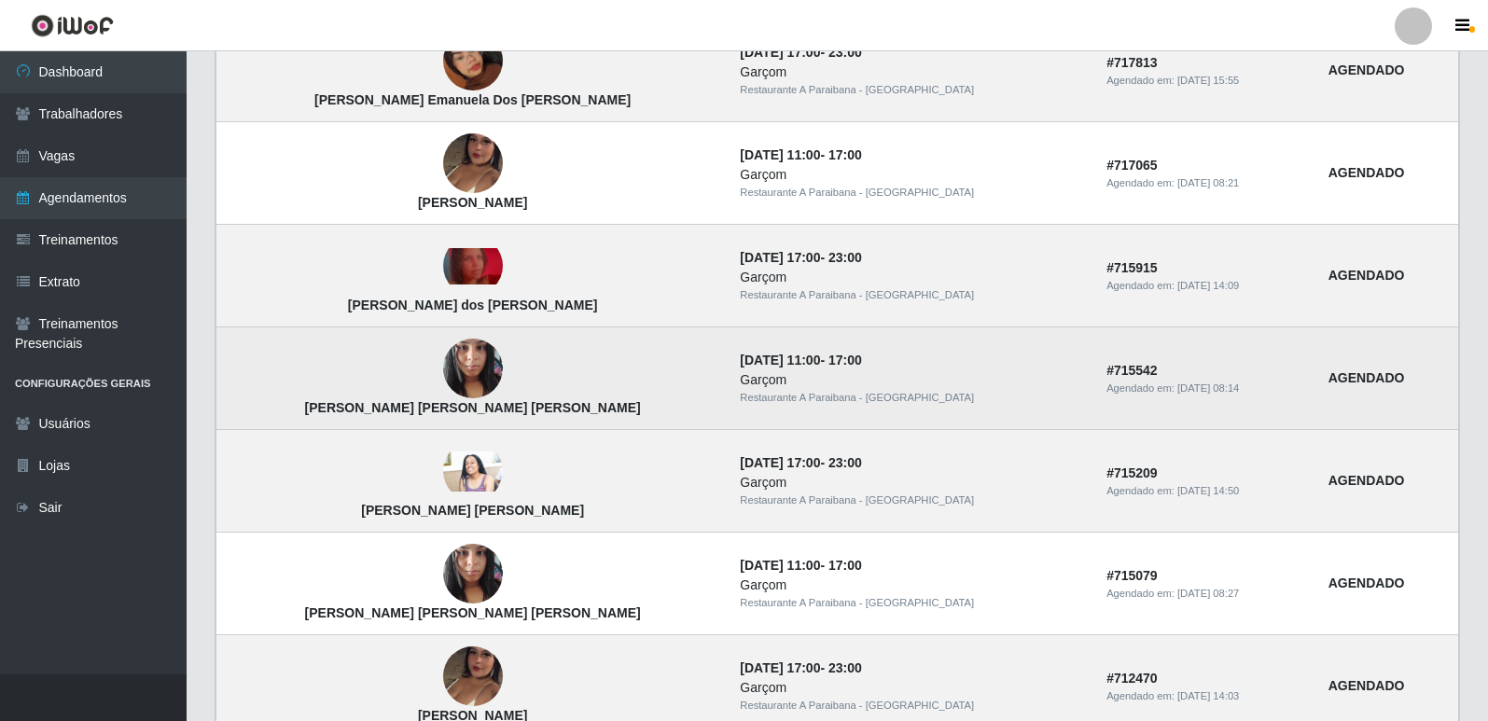
click at [443, 376] on img at bounding box center [473, 368] width 60 height 79
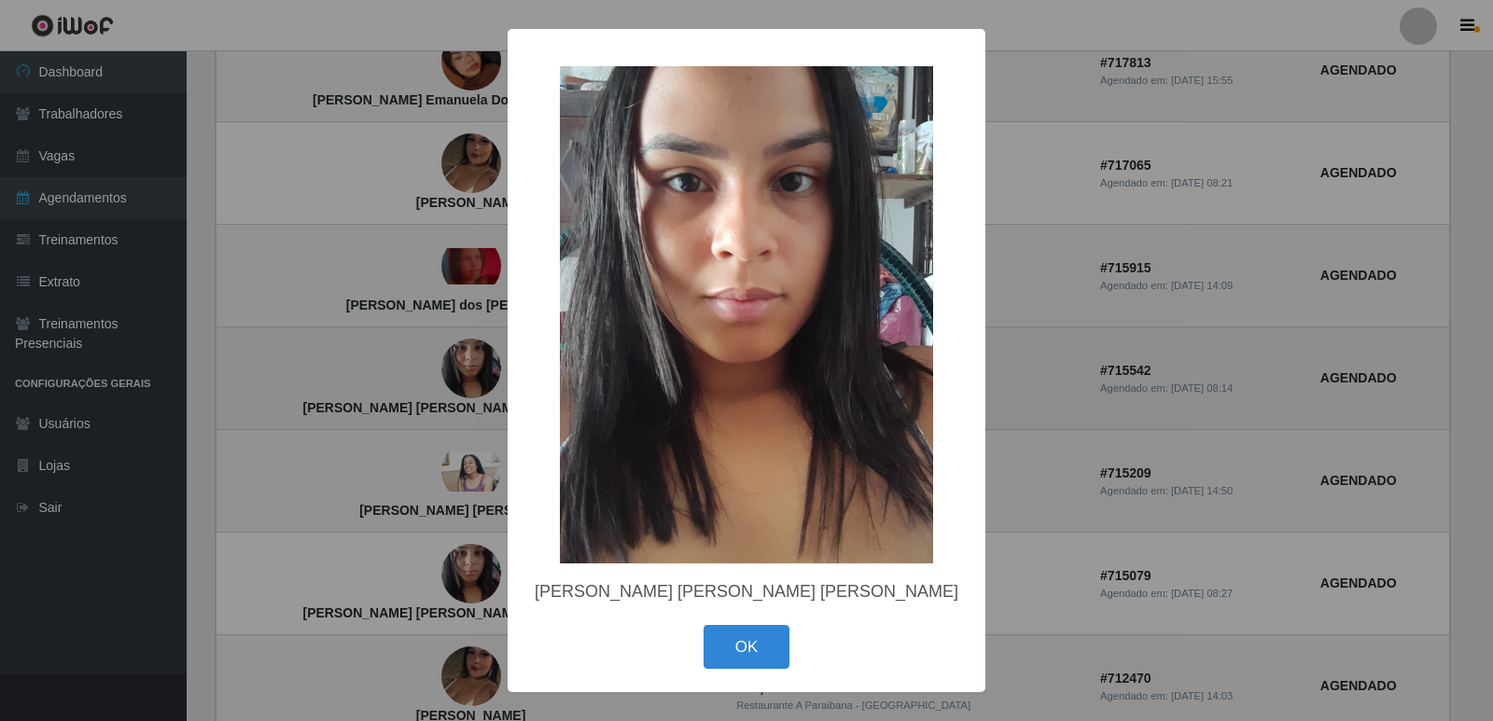
click at [430, 376] on div "× [PERSON_NAME] [PERSON_NAME] [PERSON_NAME] OK Cancel" at bounding box center [746, 360] width 1493 height 721
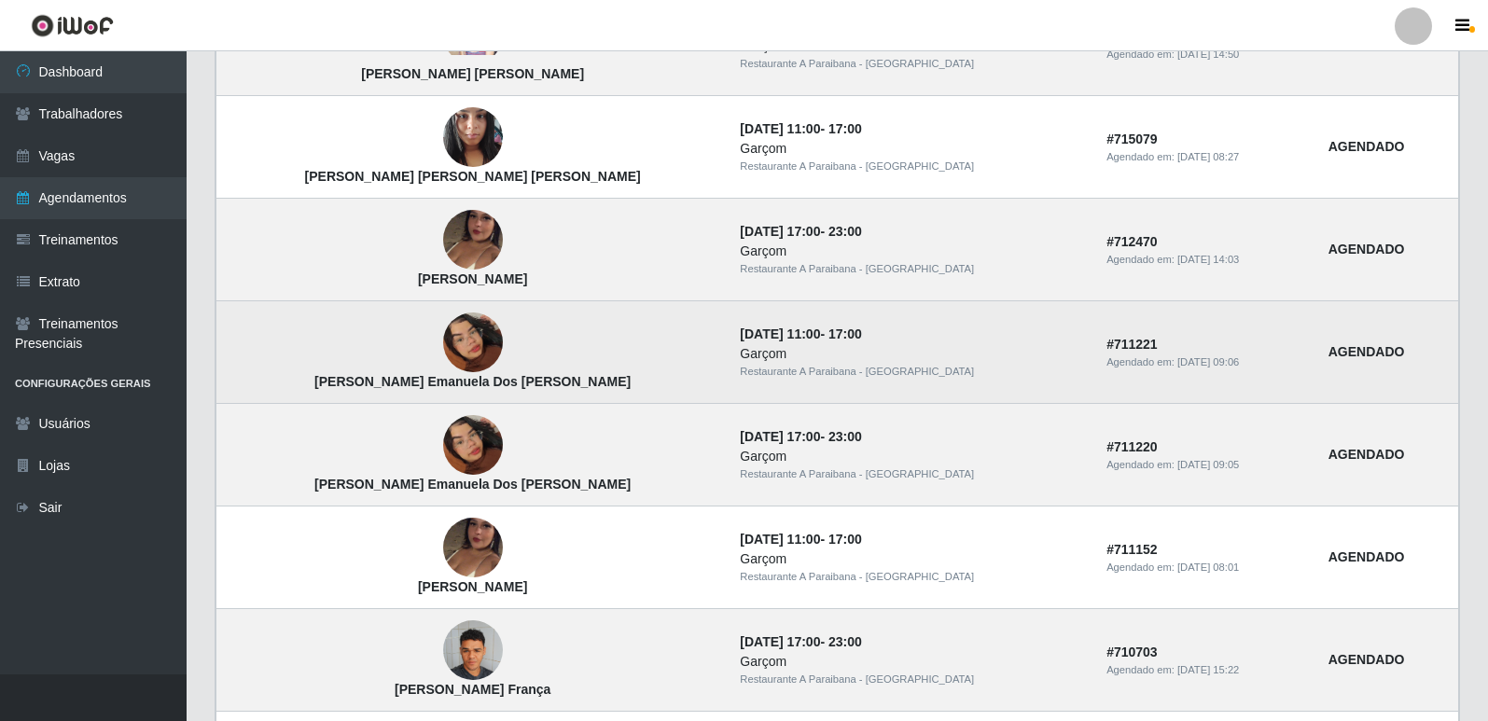
scroll to position [933, 0]
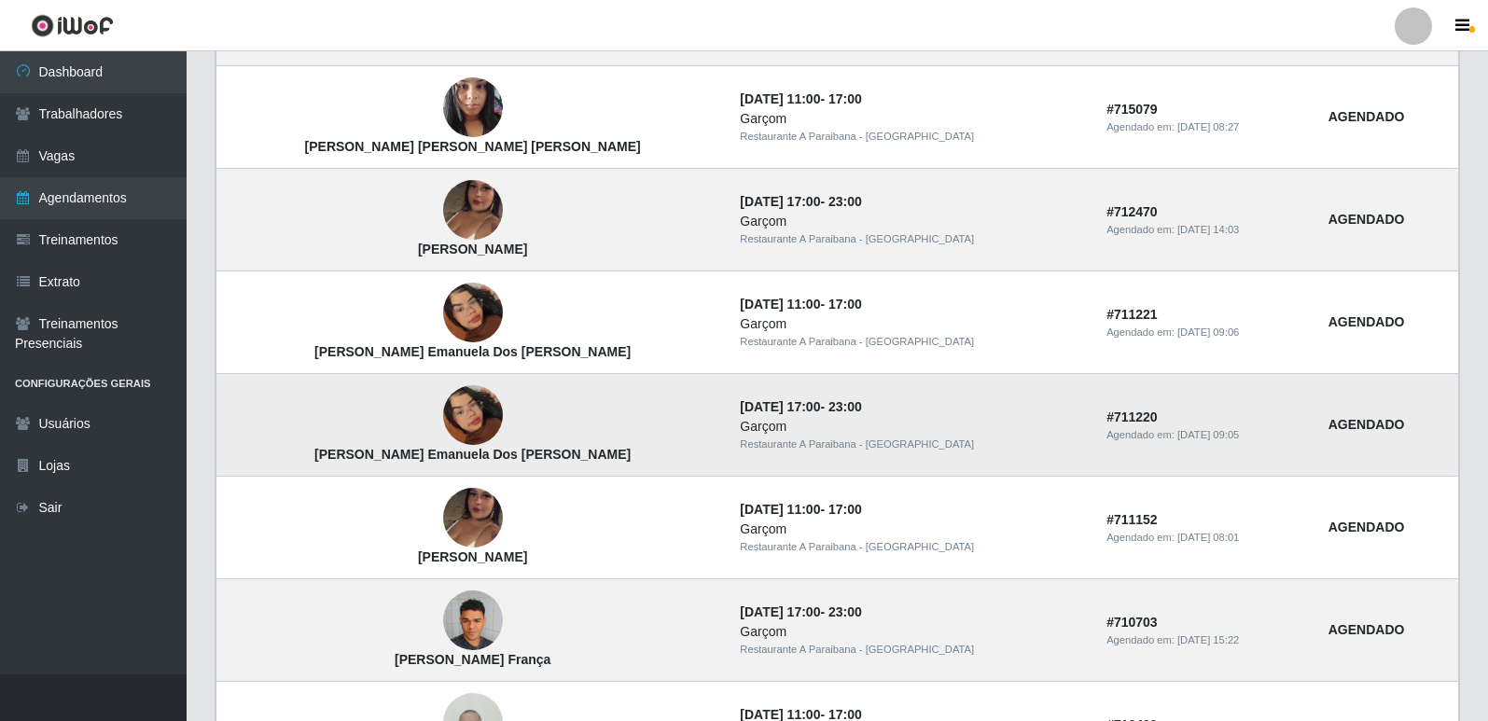
click at [443, 415] on img at bounding box center [473, 415] width 60 height 106
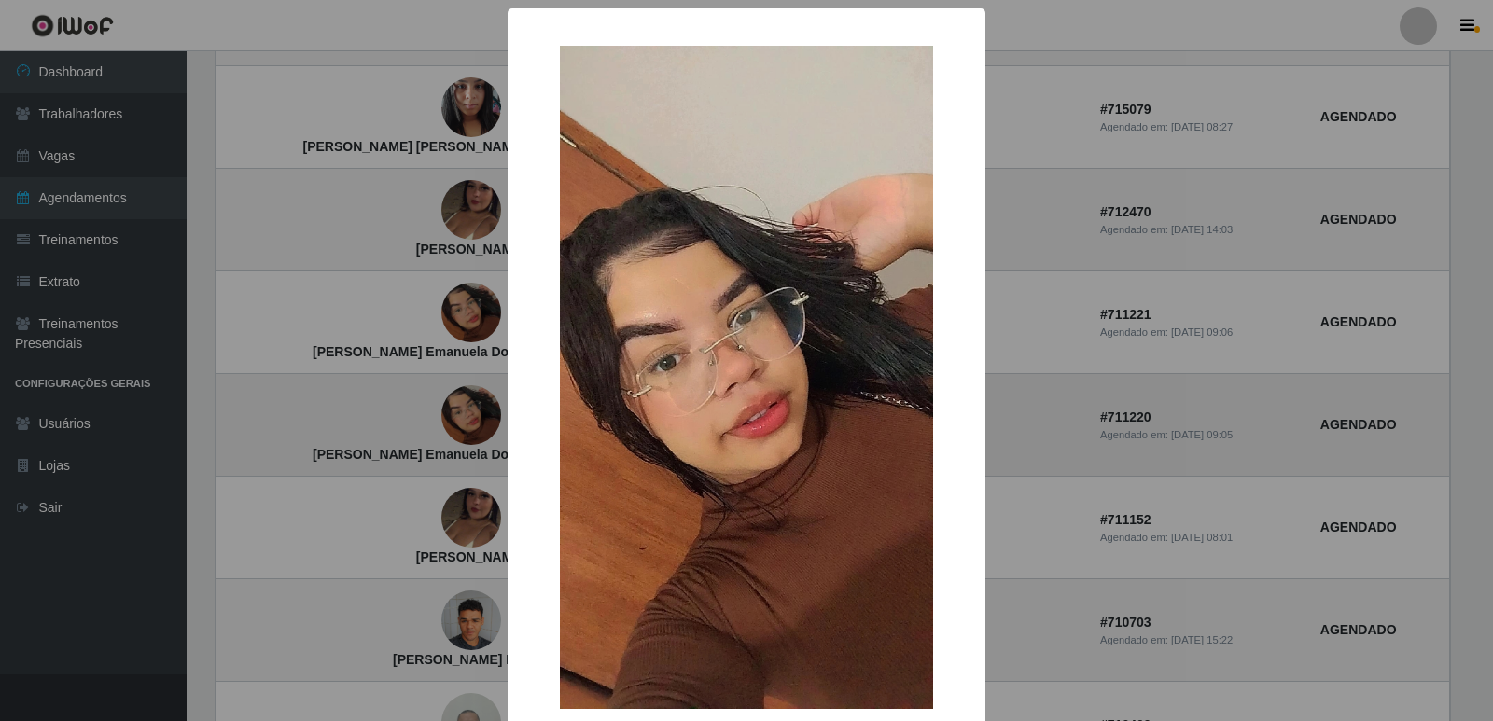
click at [431, 415] on div "× [PERSON_NAME] Emanuela Dos [PERSON_NAME] OK Cancel" at bounding box center [746, 360] width 1493 height 721
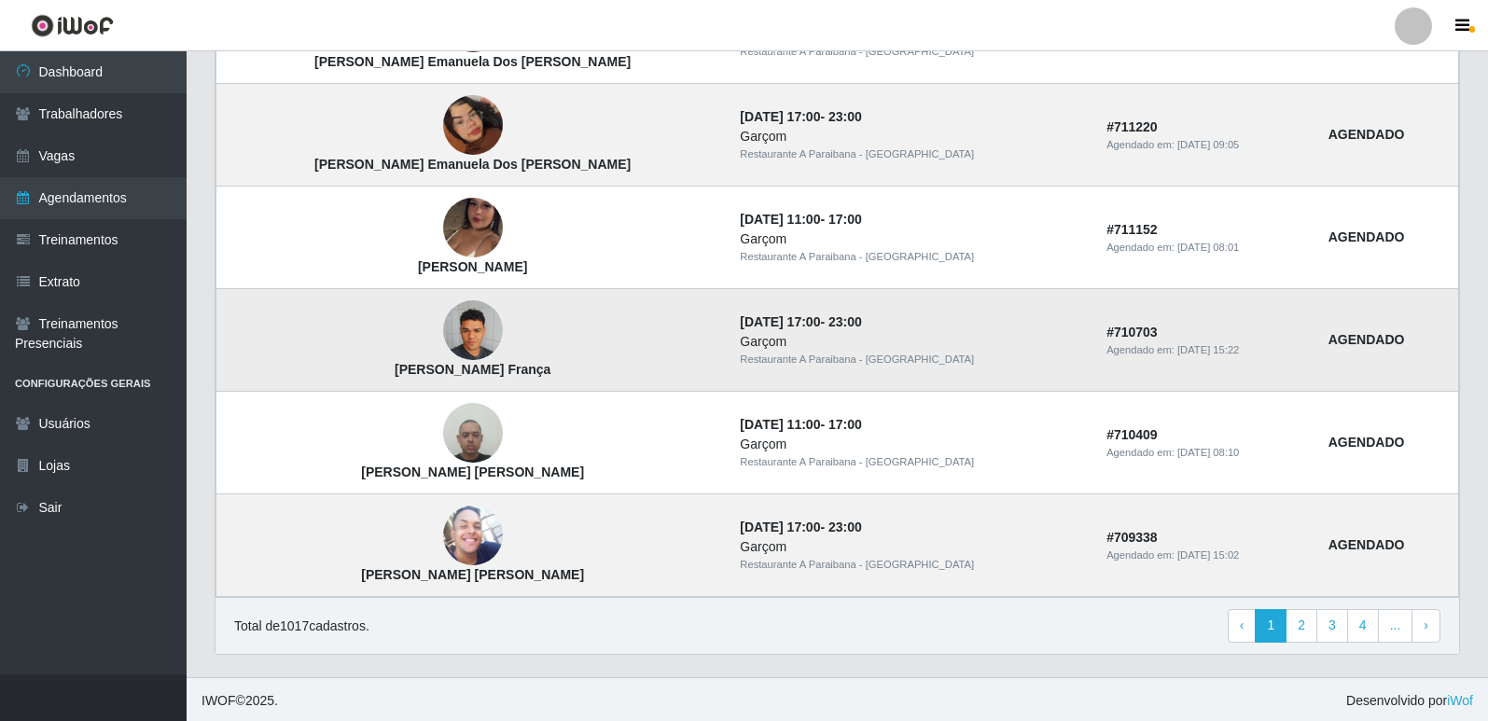
scroll to position [1227, 0]
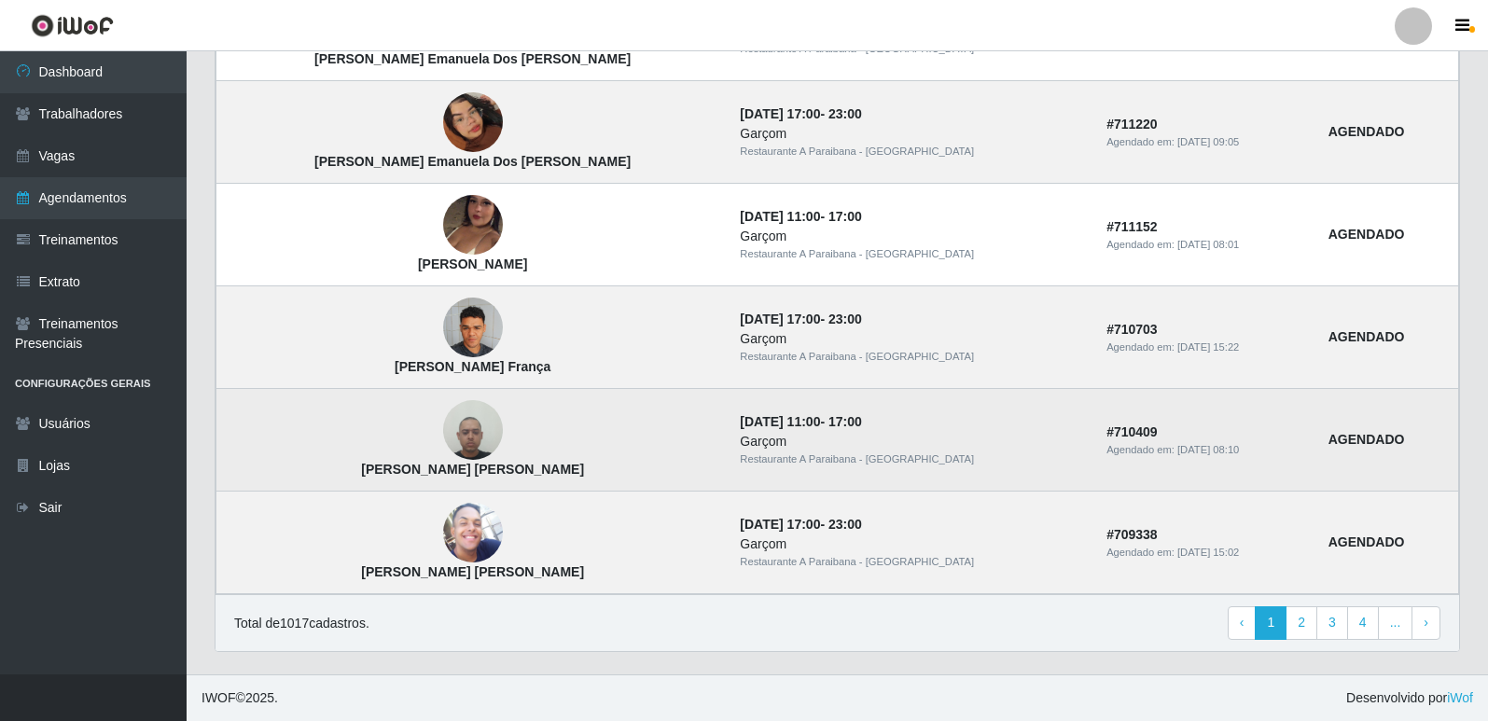
click at [443, 438] on img at bounding box center [473, 430] width 60 height 79
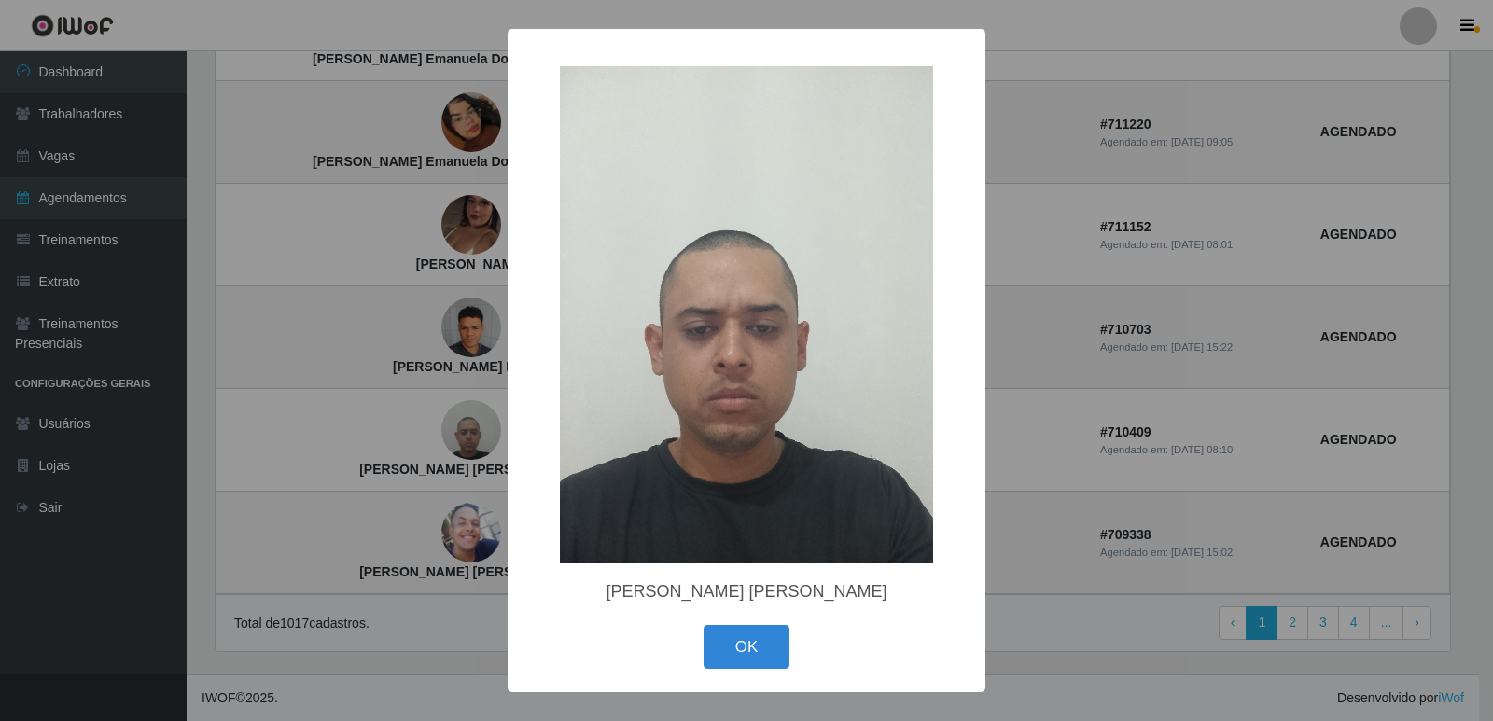
click at [438, 437] on div "× [PERSON_NAME] [PERSON_NAME] OK Cancel" at bounding box center [746, 360] width 1493 height 721
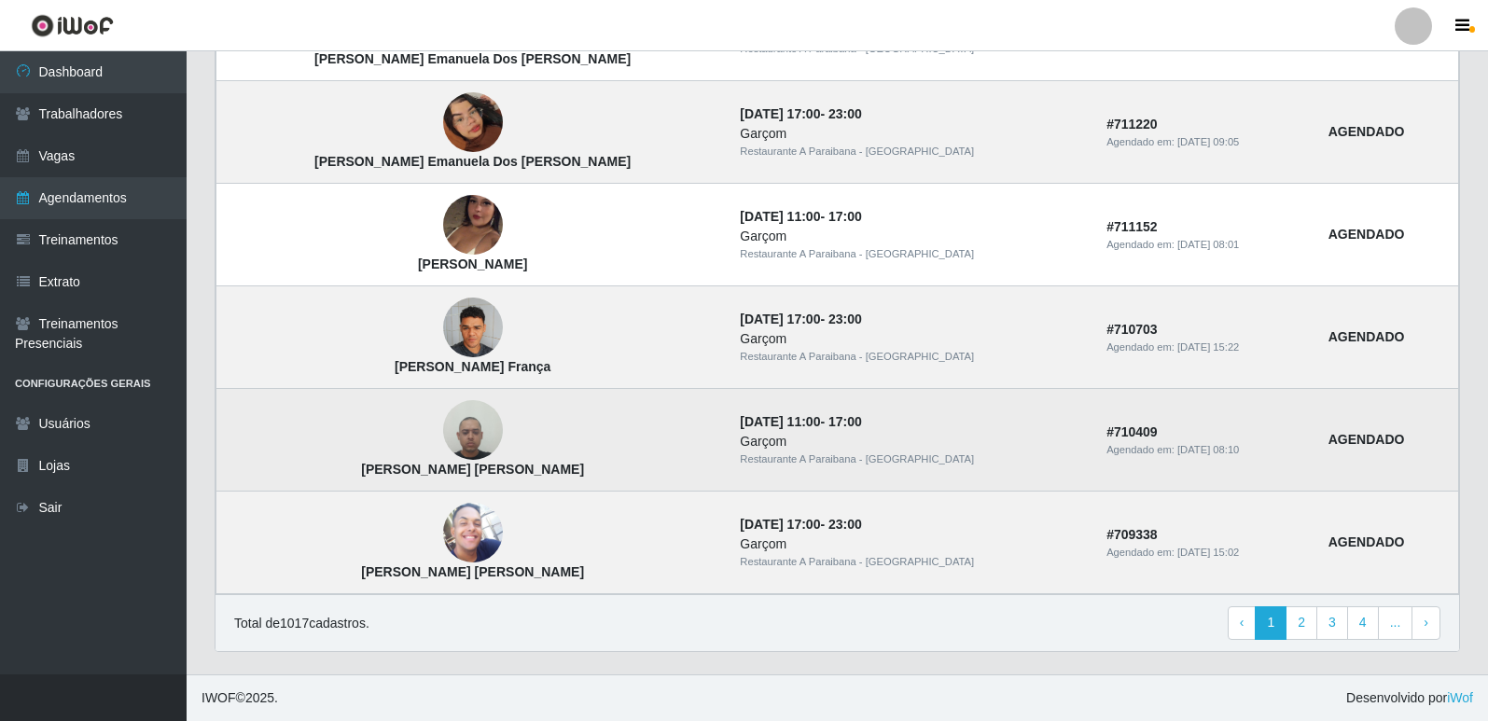
click at [446, 437] on img at bounding box center [473, 430] width 60 height 79
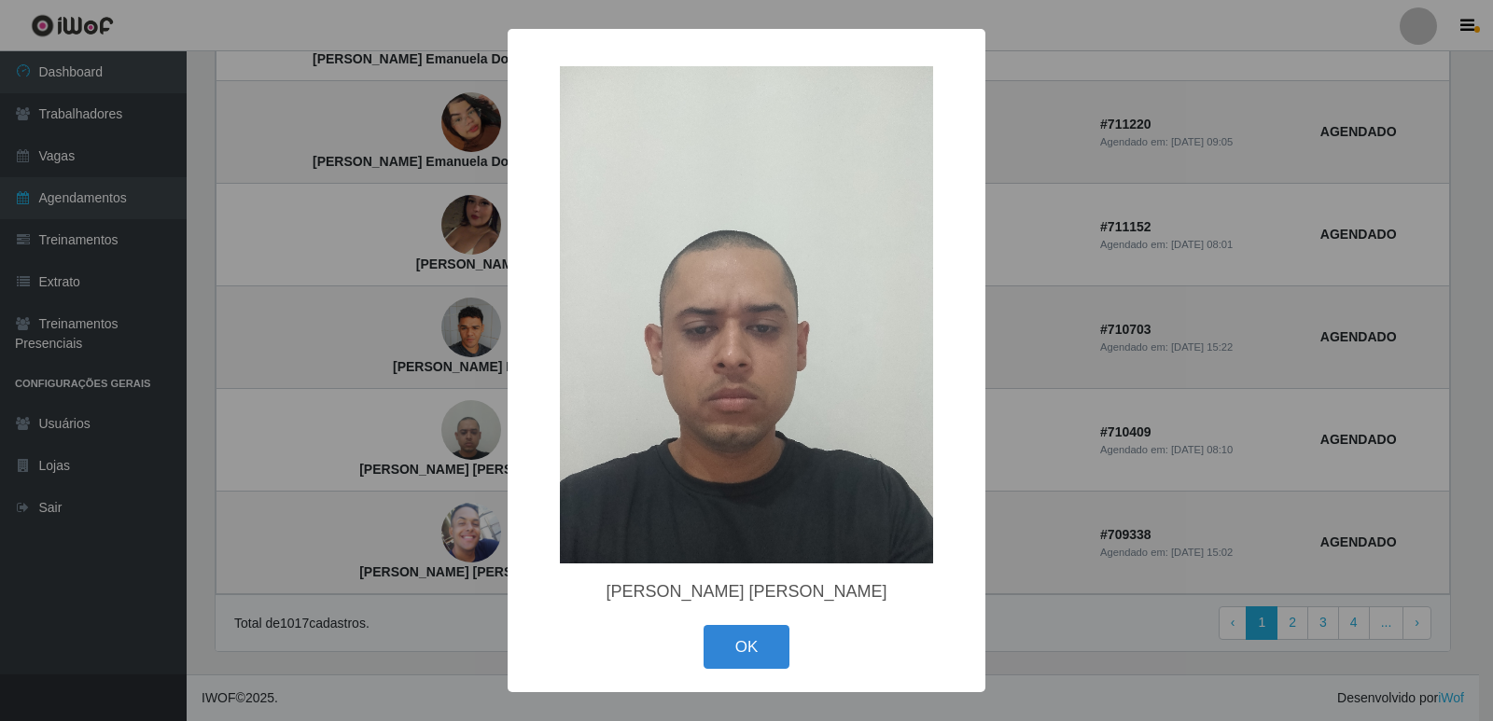
click at [413, 445] on div "× [PERSON_NAME] [PERSON_NAME] OK Cancel" at bounding box center [746, 360] width 1493 height 721
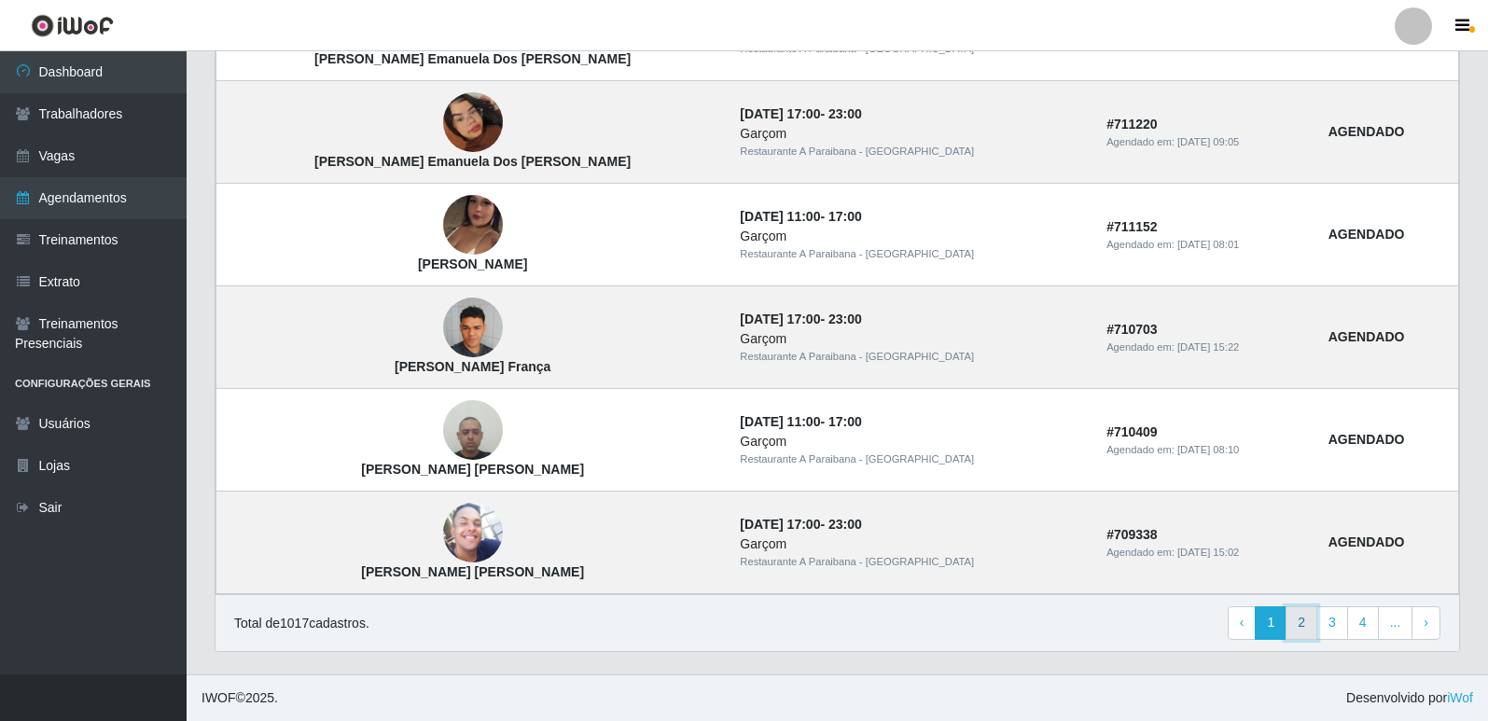
click at [1300, 623] on link "2" at bounding box center [1302, 624] width 32 height 34
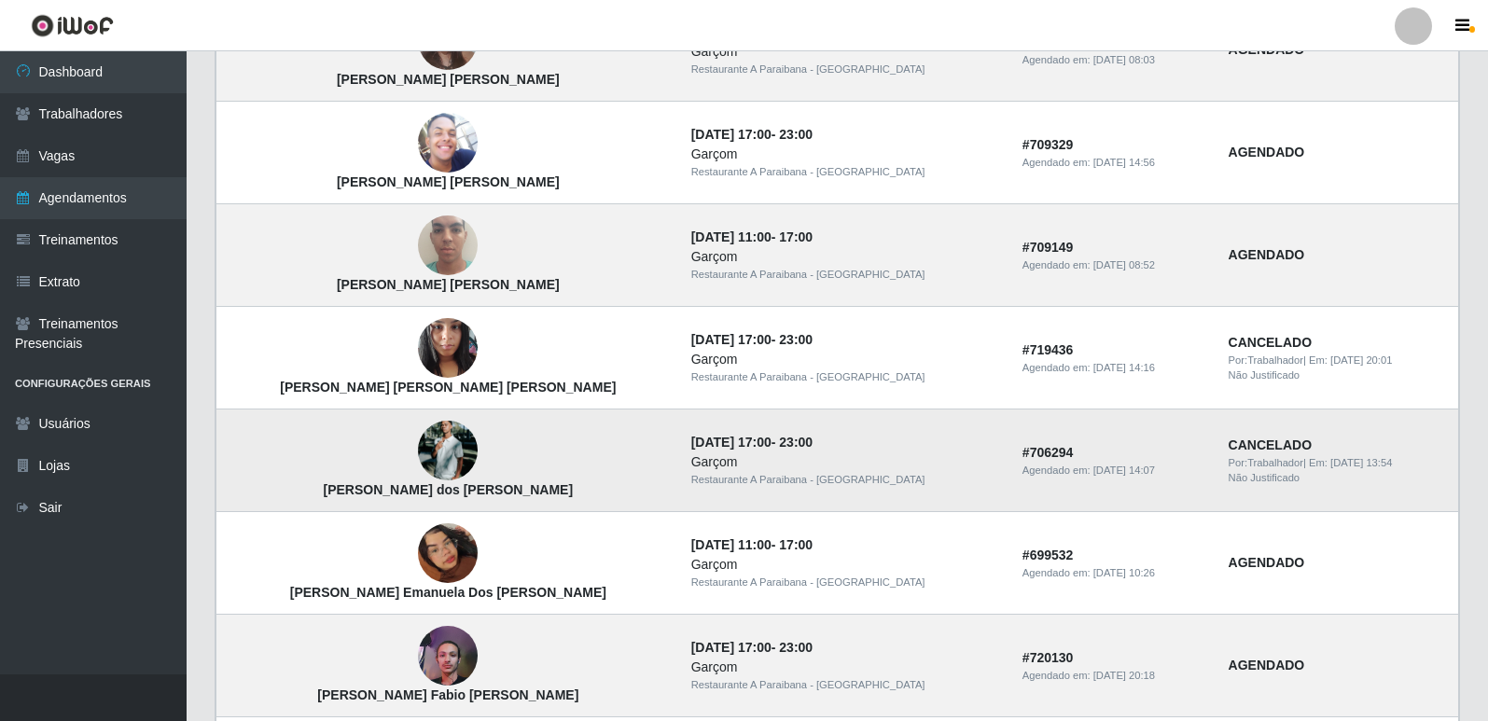
scroll to position [373, 0]
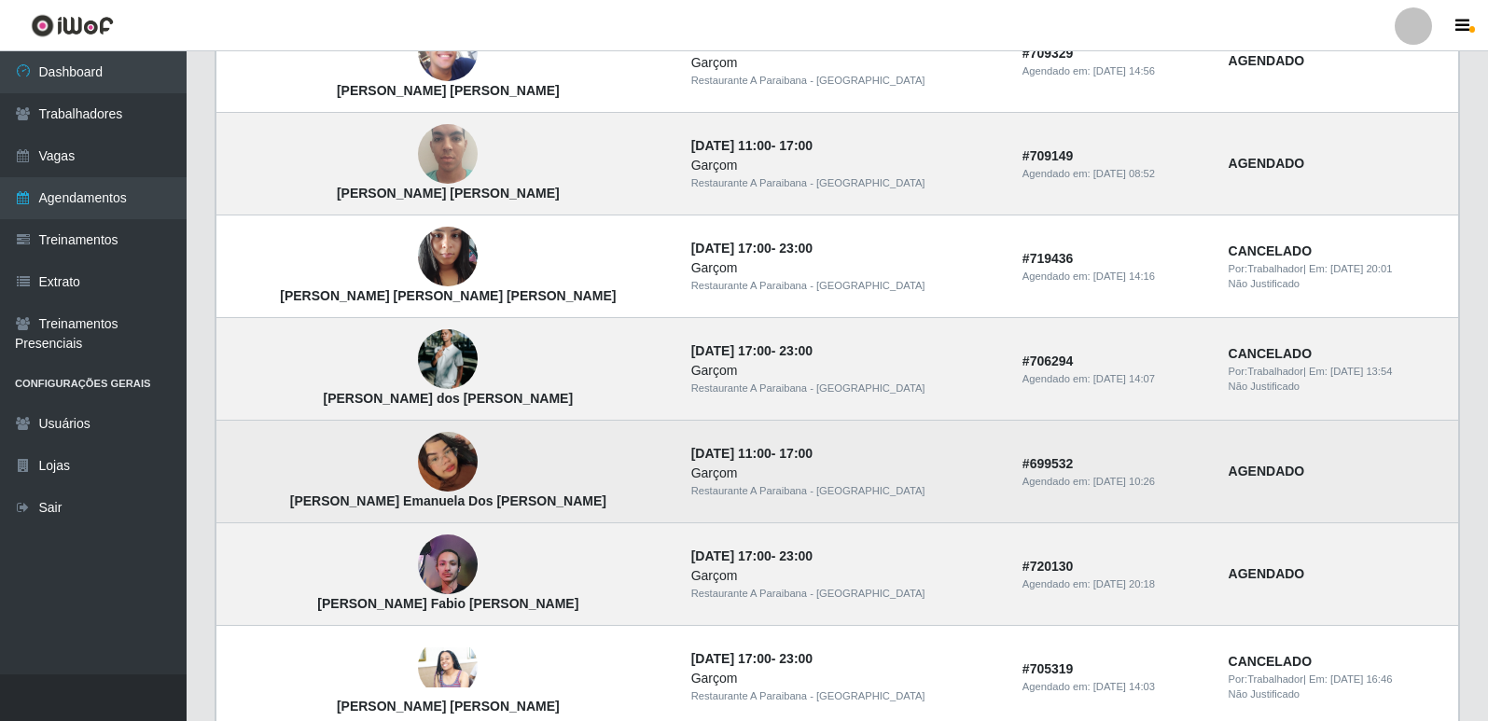
click at [418, 462] on img at bounding box center [448, 462] width 60 height 106
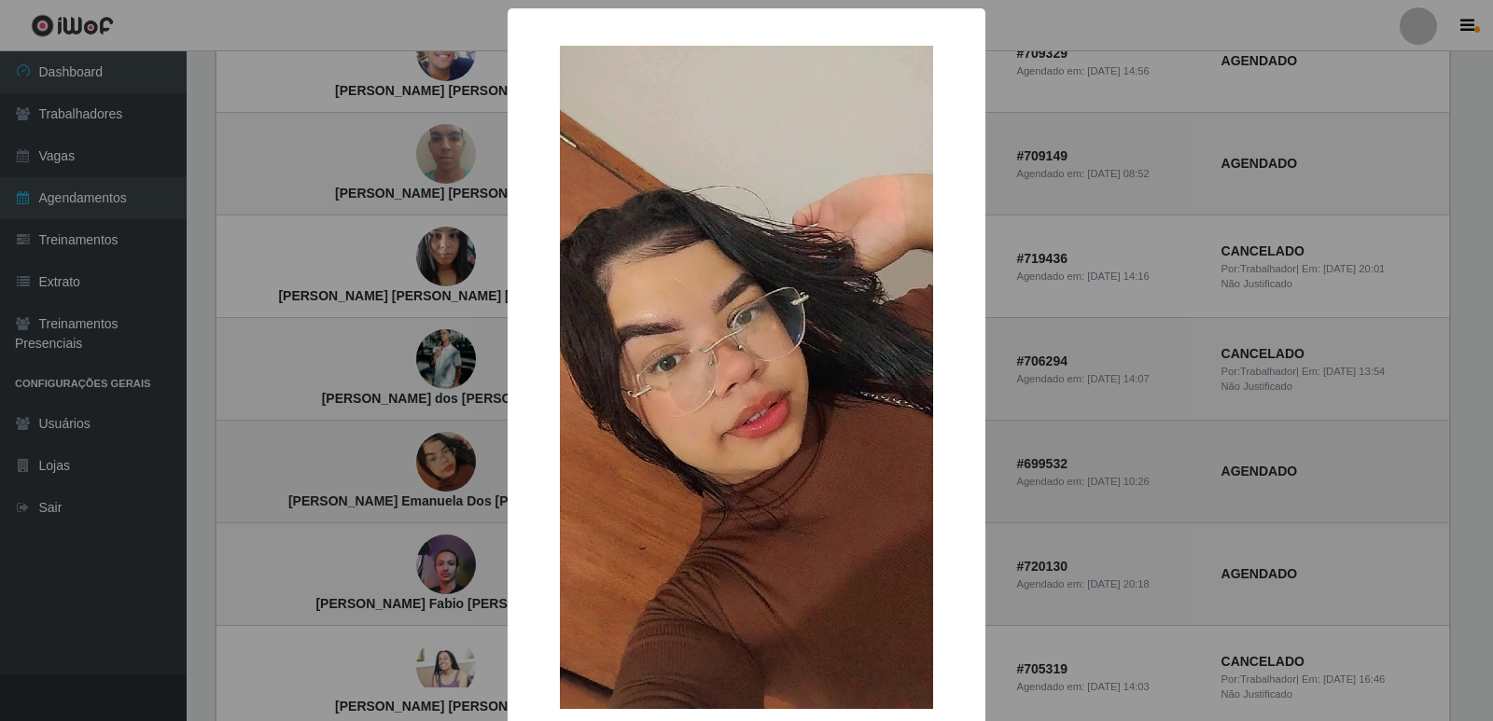
click at [411, 462] on div "× Maria Emanuela Dos Santos Pereira OK Cancel" at bounding box center [746, 360] width 1493 height 721
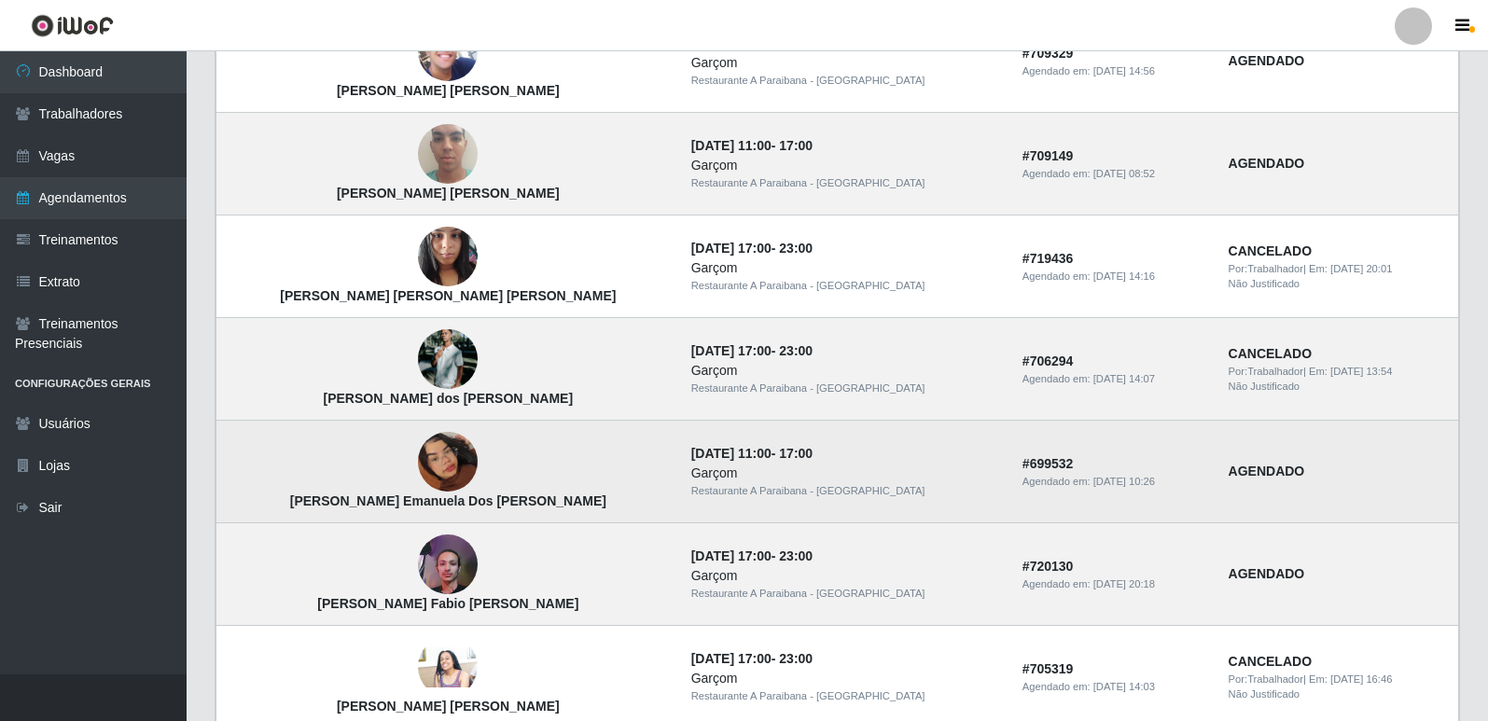
click at [418, 448] on img at bounding box center [448, 462] width 60 height 106
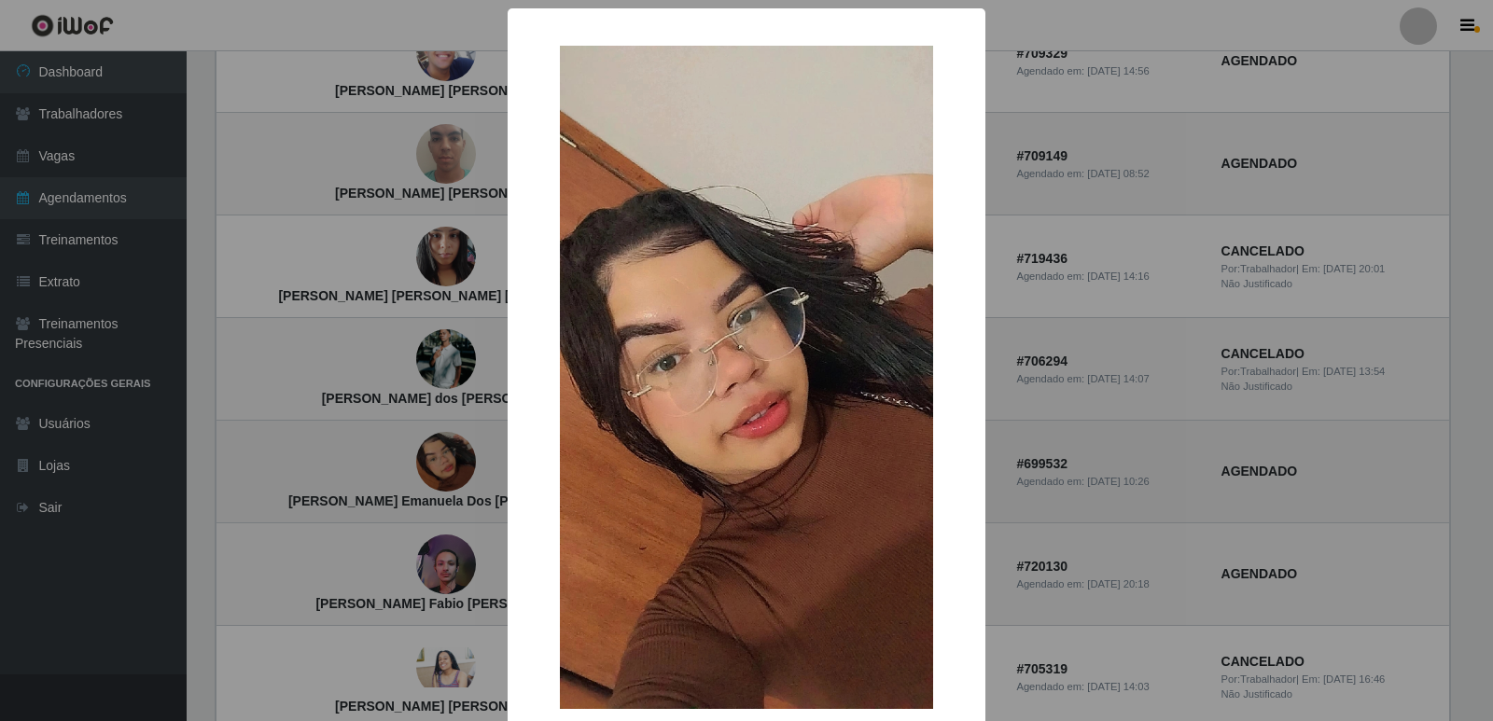
click at [414, 448] on div "× [PERSON_NAME] Emanuela Dos [PERSON_NAME] OK Cancel" at bounding box center [746, 360] width 1493 height 721
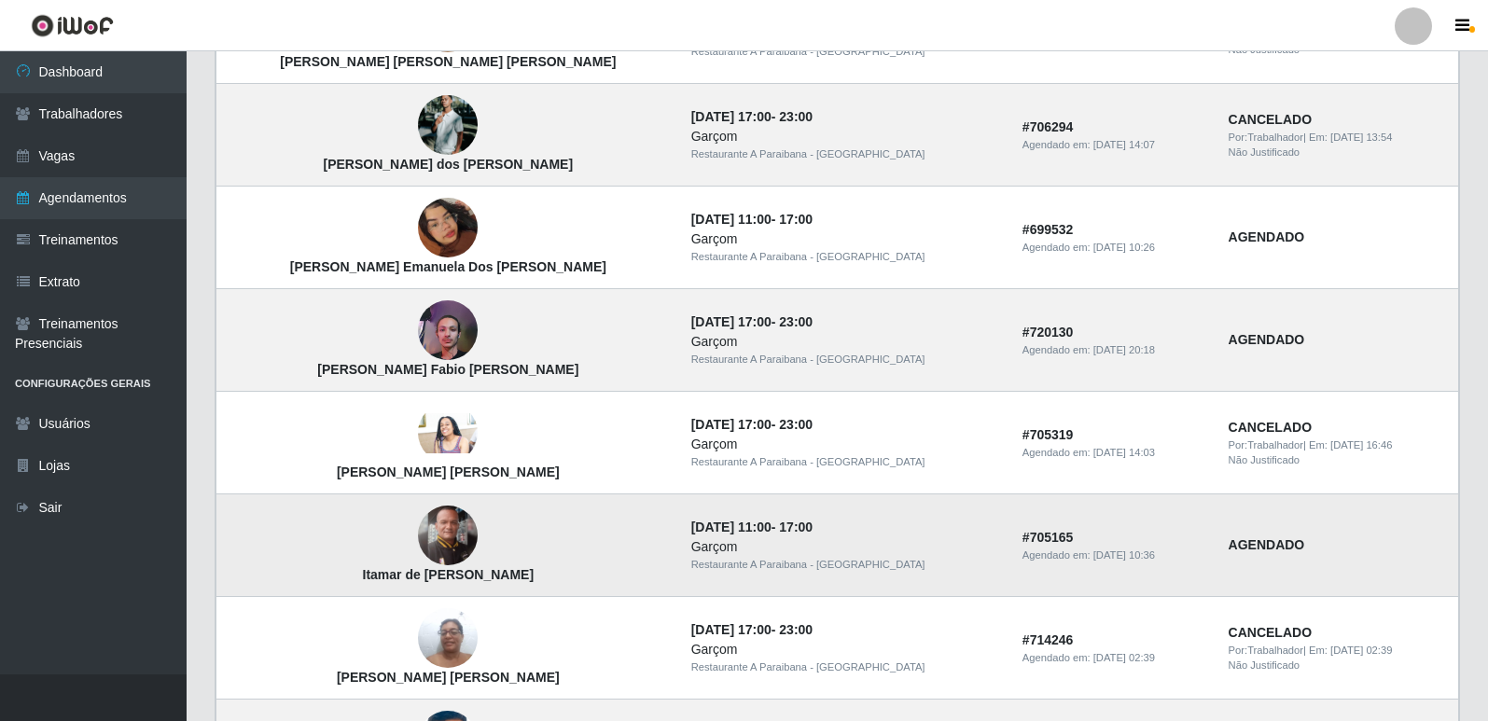
scroll to position [653, 0]
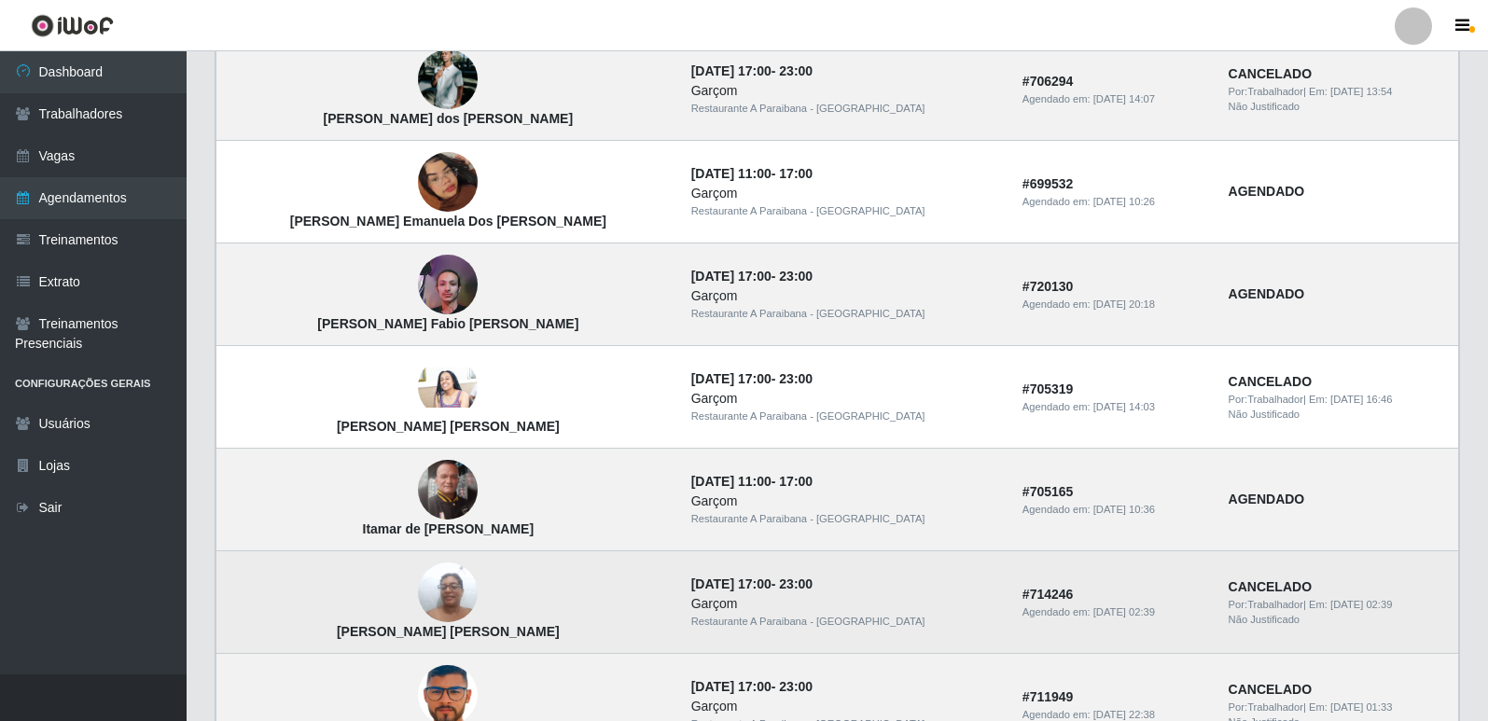
click at [418, 587] on img at bounding box center [448, 592] width 60 height 79
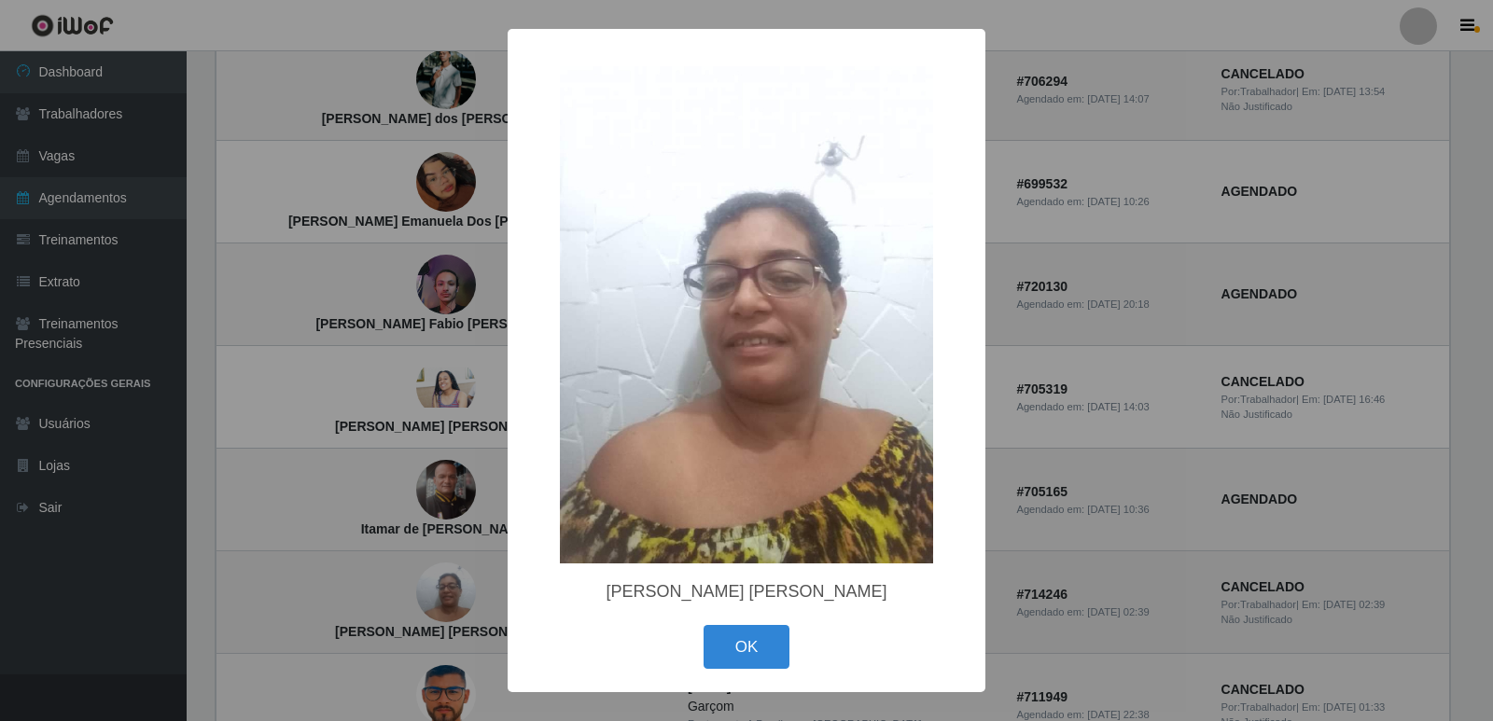
click at [397, 587] on div "× Muza Mara Rozendo leite OK Cancel" at bounding box center [746, 360] width 1493 height 721
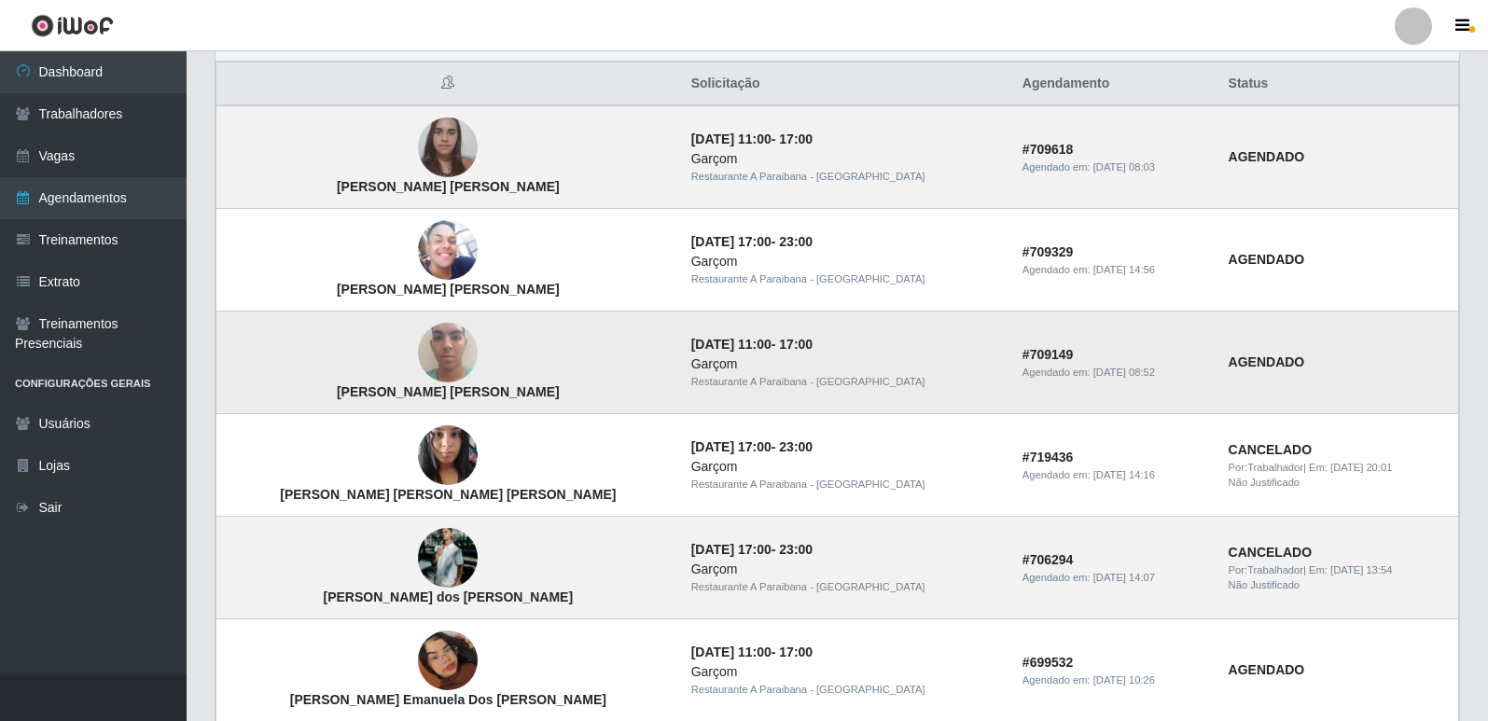
scroll to position [280, 0]
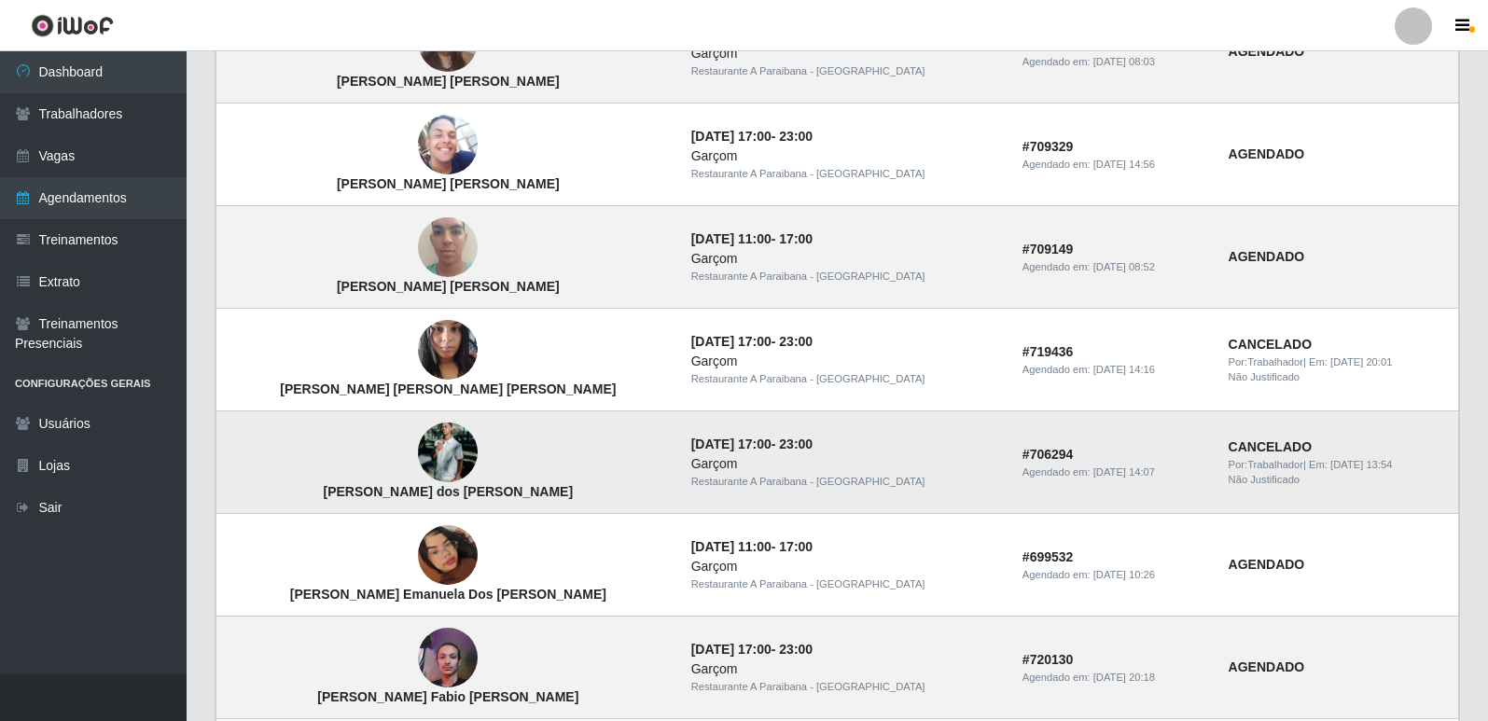
click at [418, 460] on img at bounding box center [448, 453] width 60 height 90
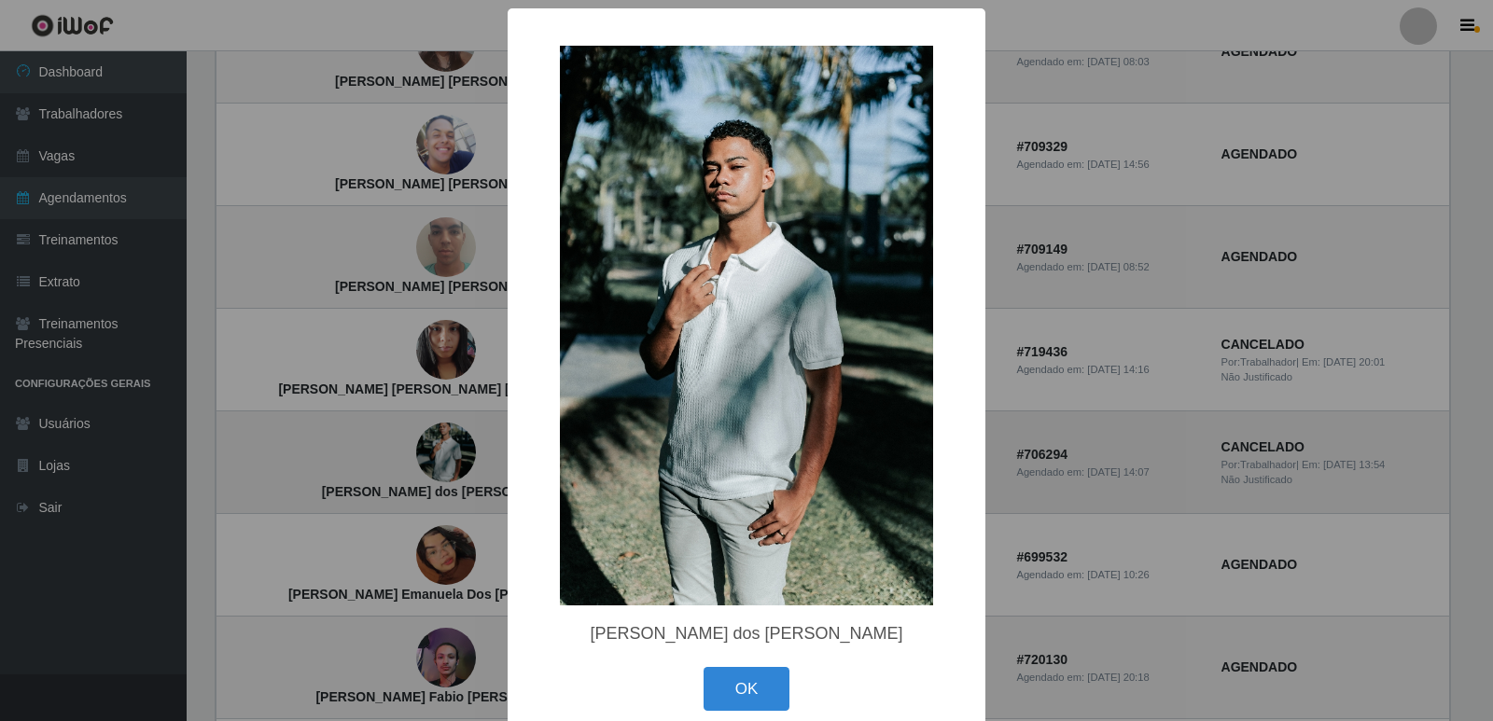
click at [412, 460] on div "× Carlos Eduardo Lucena dos Santos OK Cancel" at bounding box center [746, 360] width 1493 height 721
